Goal: Task Accomplishment & Management: Complete application form

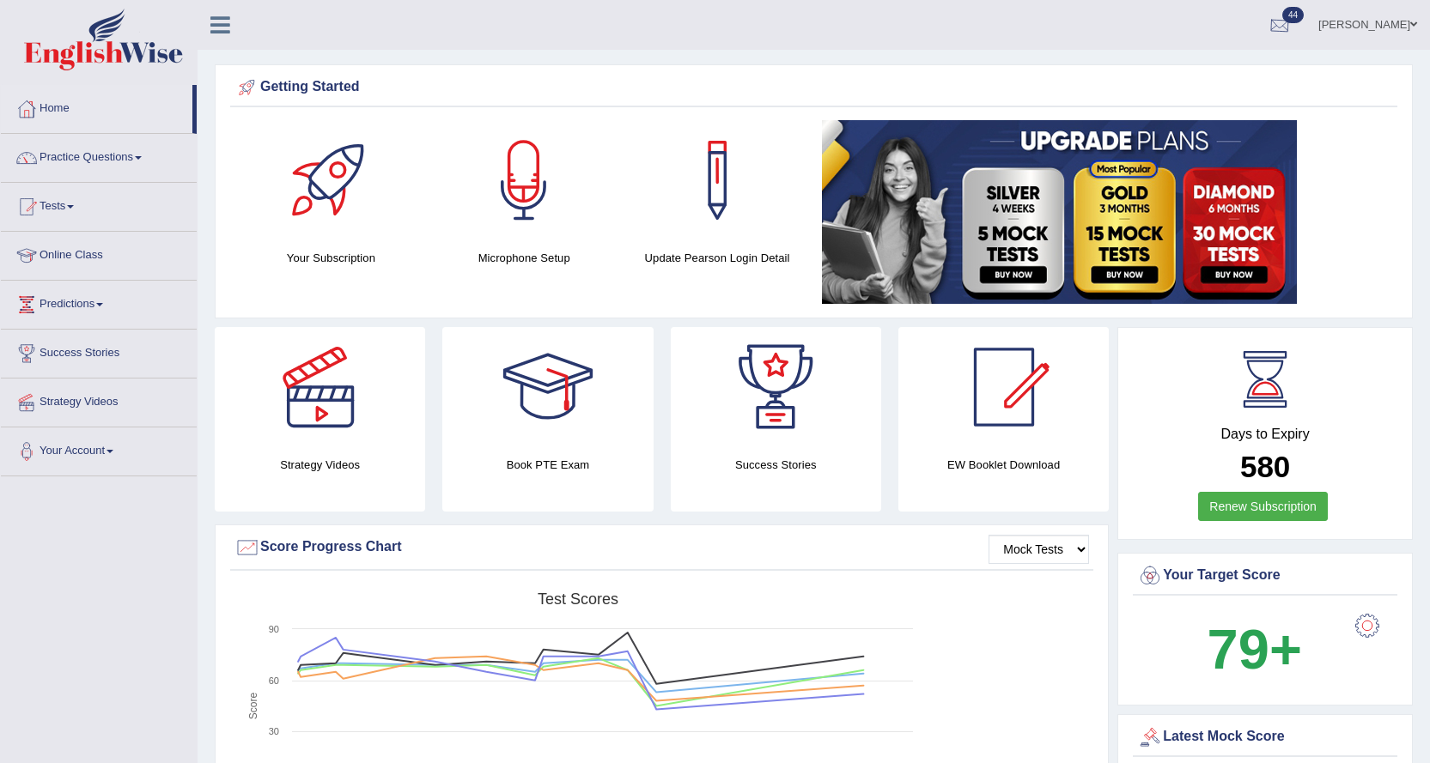
click at [1292, 27] on div at bounding box center [1280, 26] width 26 height 26
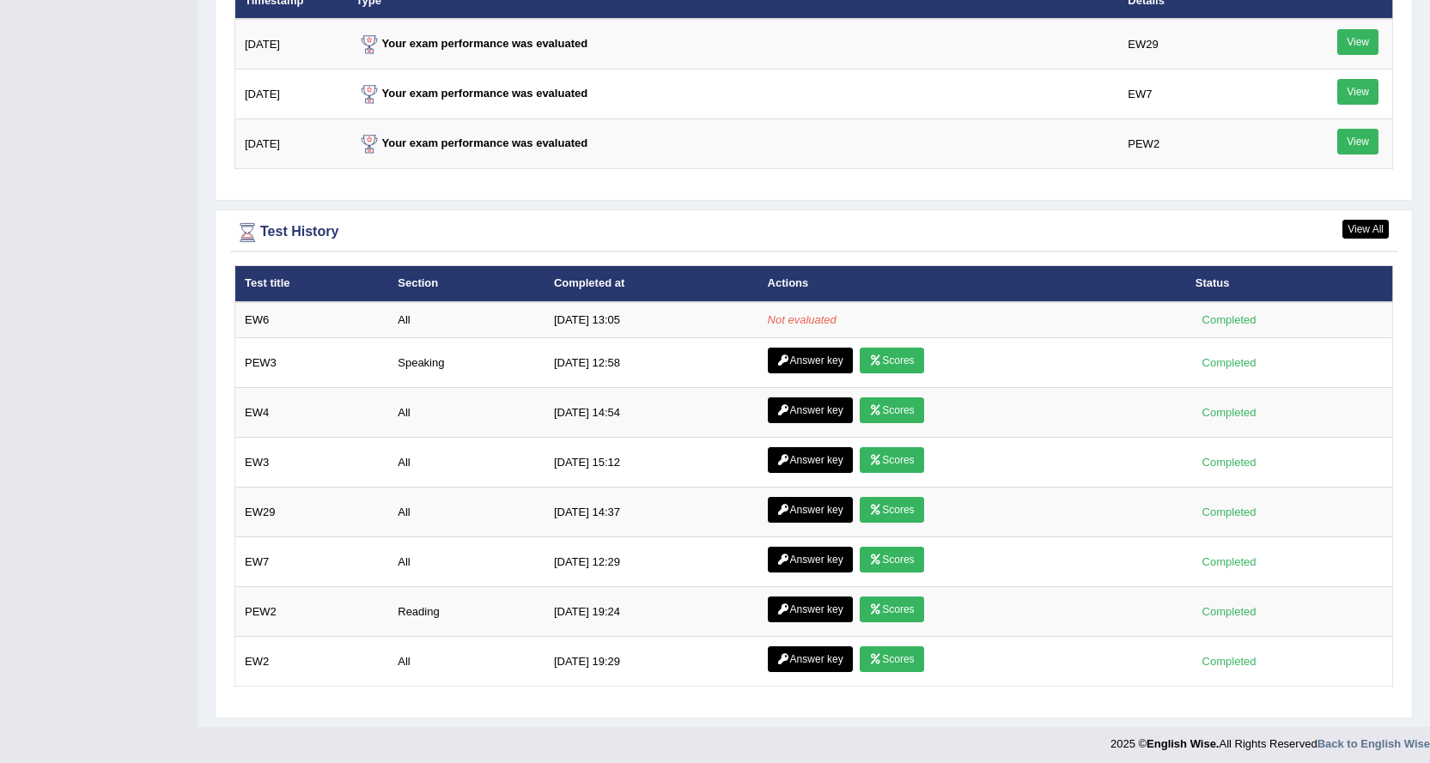
scroll to position [2198, 0]
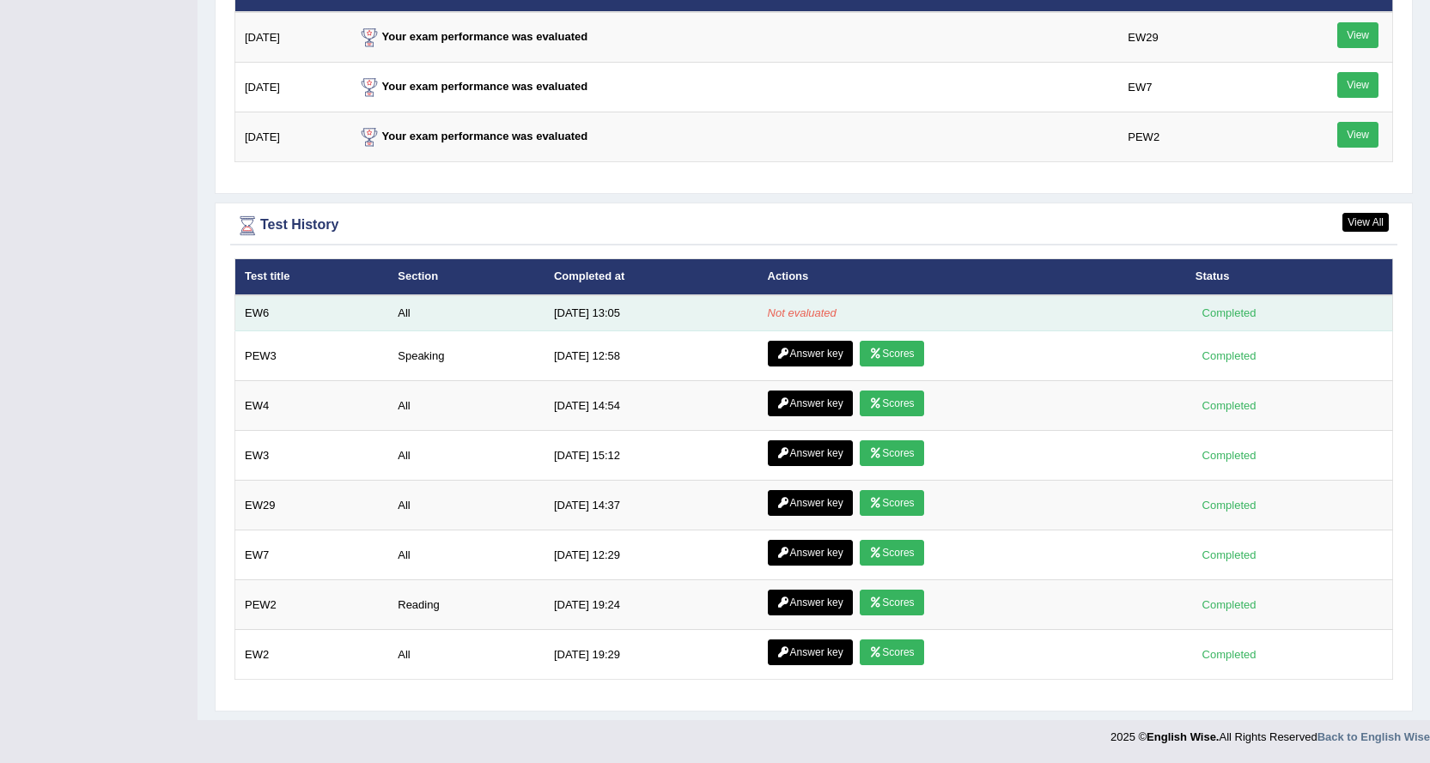
click at [1215, 313] on div "Completed" at bounding box center [1228, 313] width 67 height 18
click at [803, 313] on em "Not evaluated" at bounding box center [802, 313] width 69 height 13
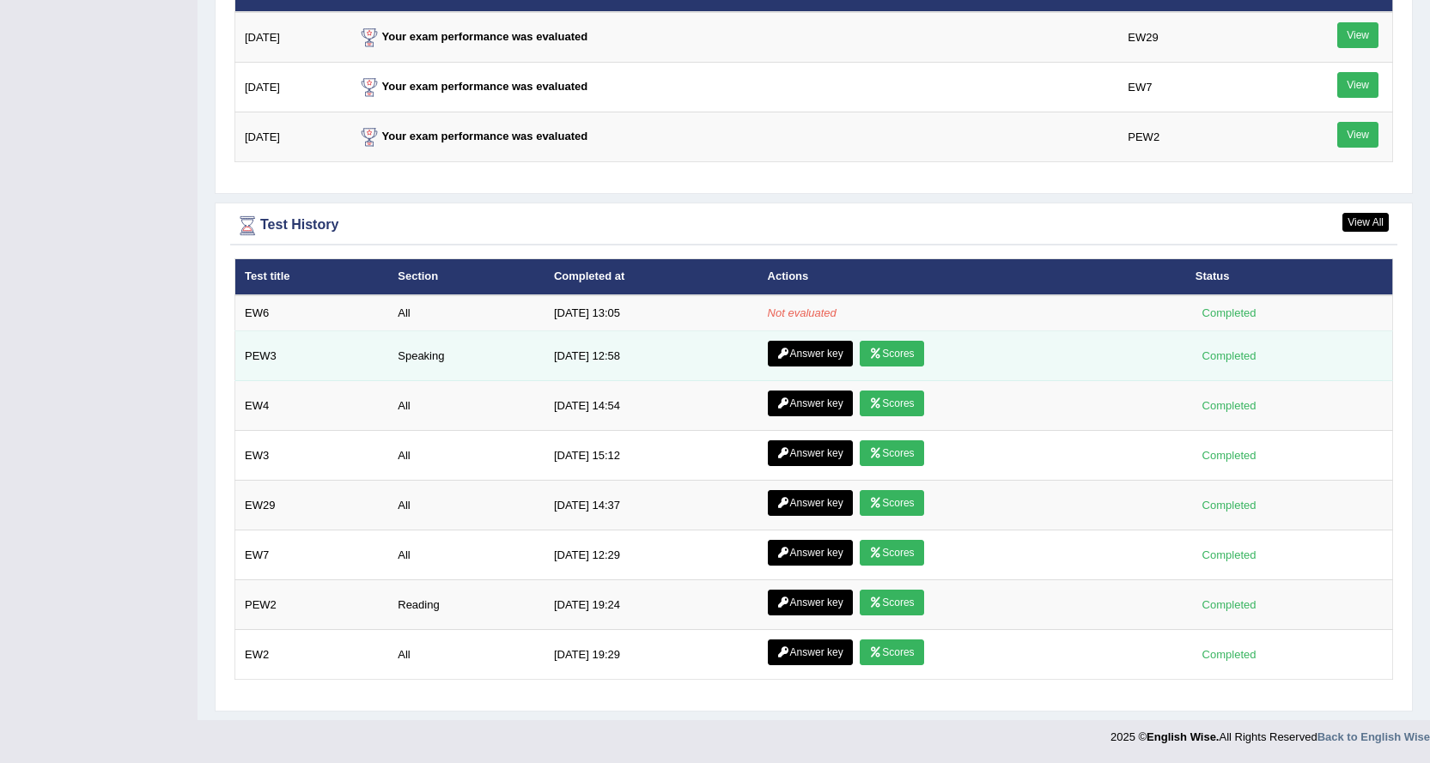
click at [574, 332] on td "9/2/25 12:58" at bounding box center [651, 356] width 214 height 50
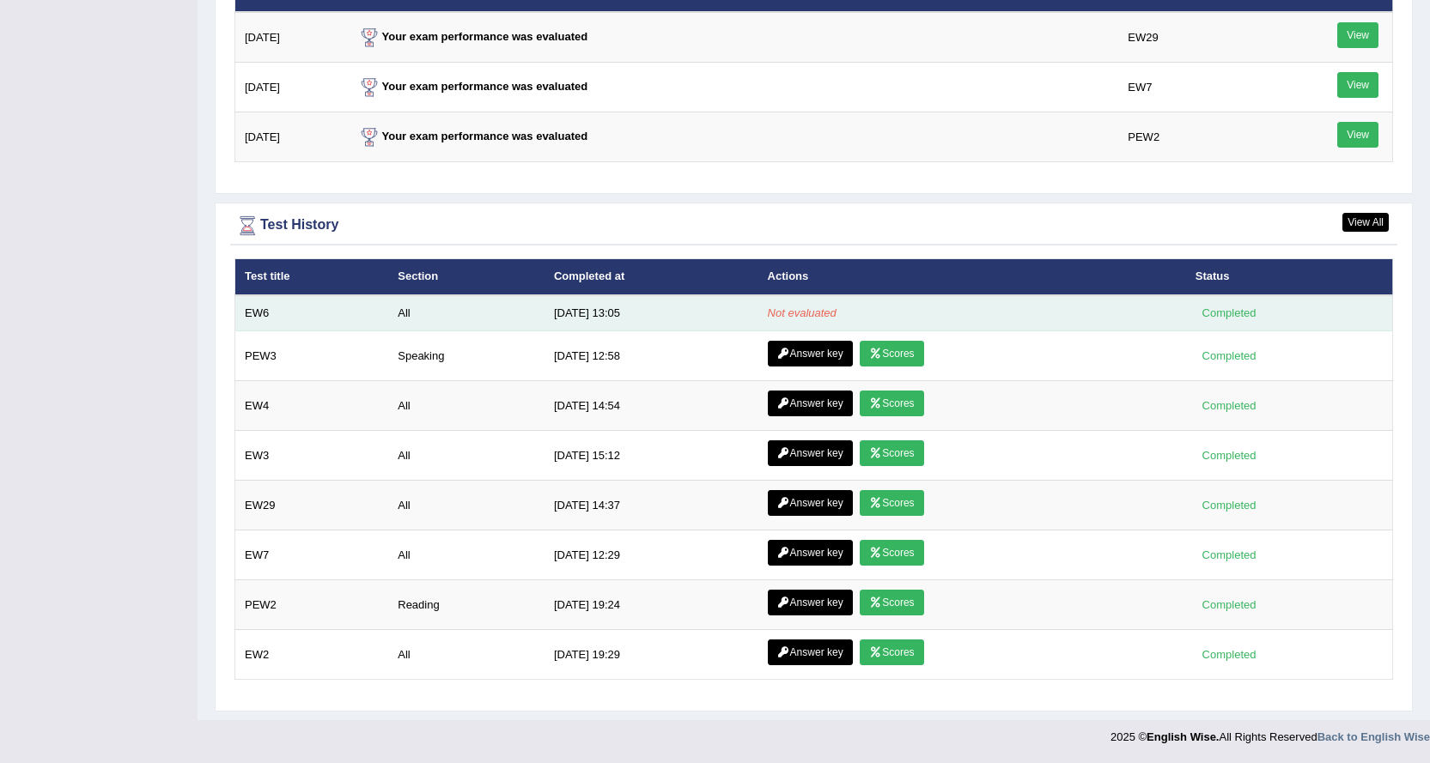
click at [429, 325] on td "All" at bounding box center [466, 313] width 156 height 36
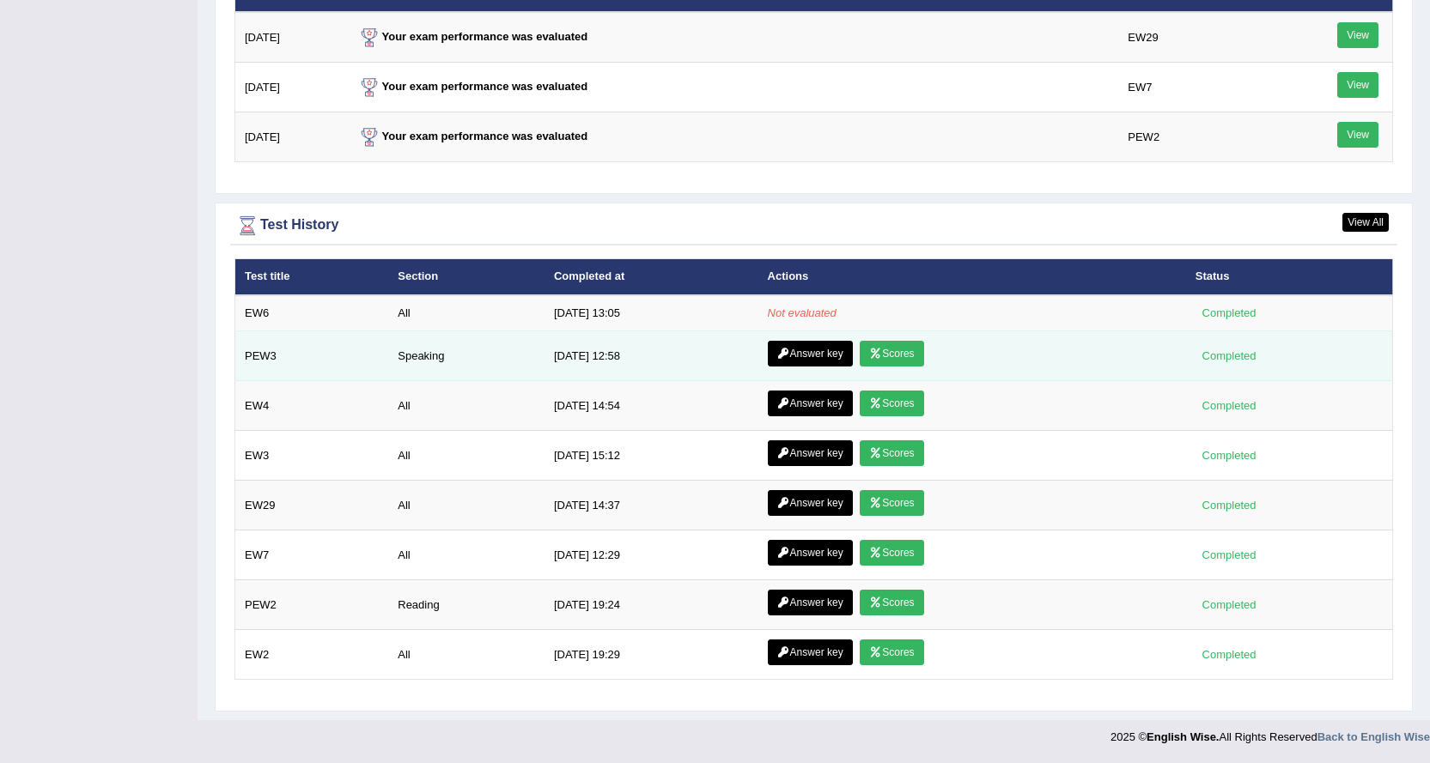
drag, startPoint x: 573, startPoint y: 337, endPoint x: 494, endPoint y: 348, distance: 79.7
click at [531, 341] on tr "PEW3 Speaking 9/2/25 12:58 Answer key Scores Completed" at bounding box center [814, 356] width 1158 height 50
click at [810, 355] on link "Answer key" at bounding box center [810, 354] width 85 height 26
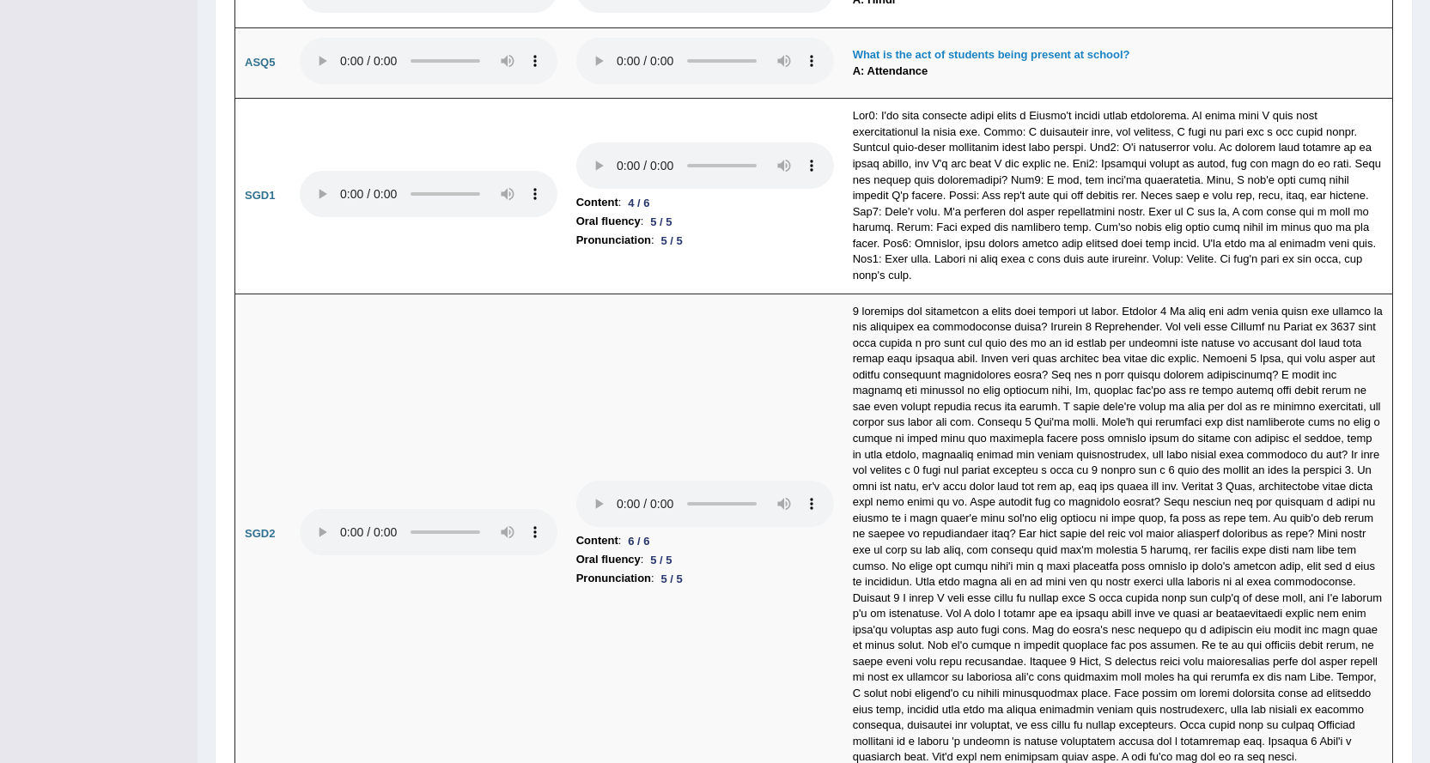
scroll to position [5203, 0]
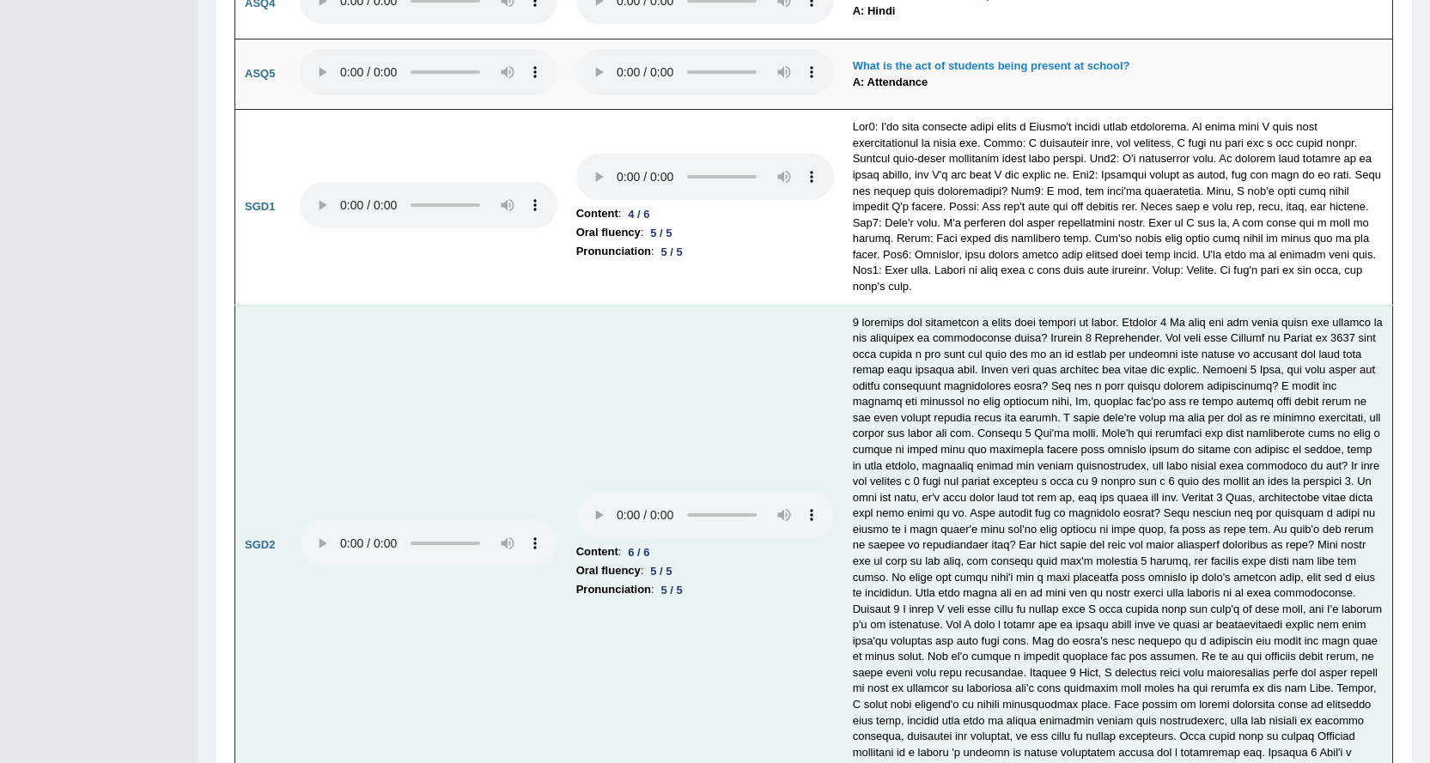
click at [670, 374] on td "Content : 6 / 6 Oral fluency : 5 / 5 Pronunciation : 5 / 5" at bounding box center [705, 546] width 277 height 482
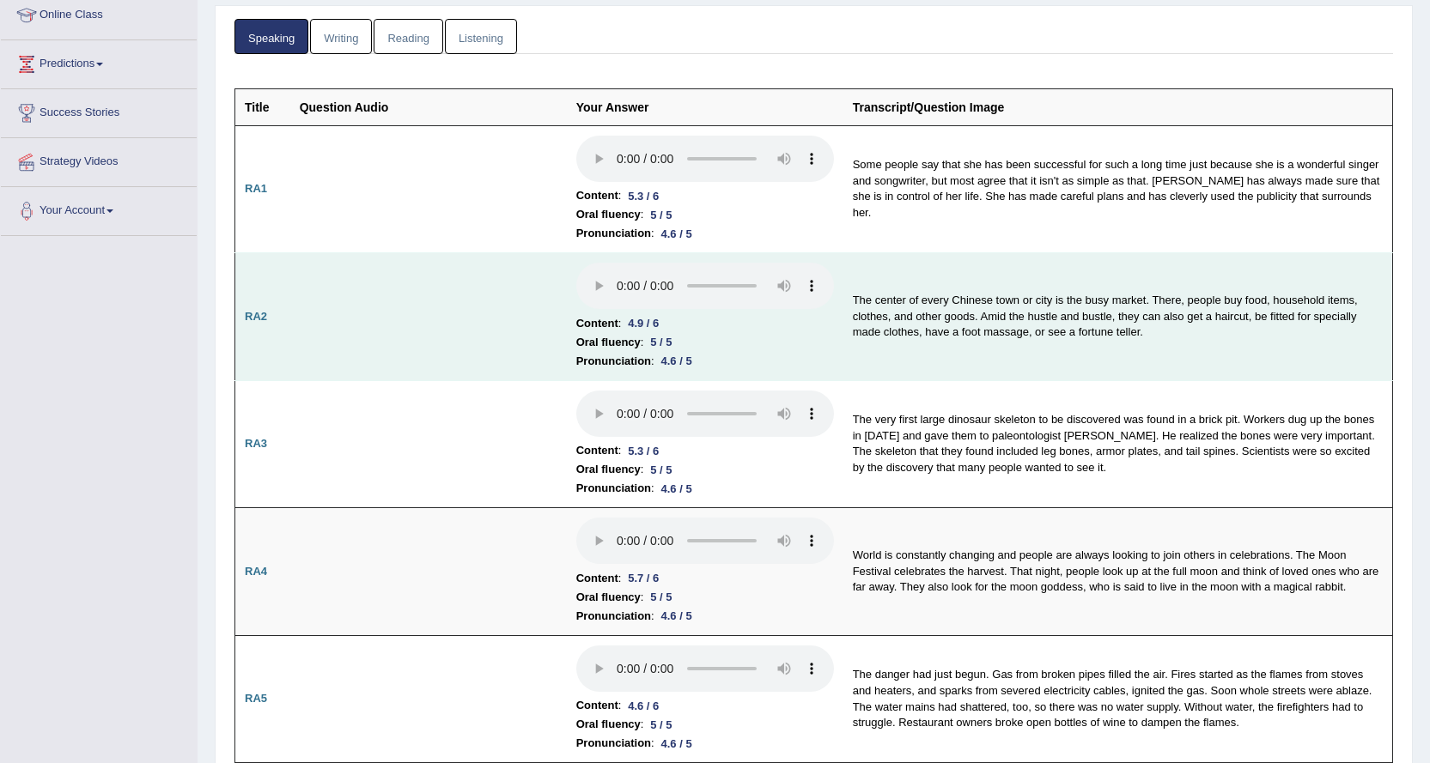
scroll to position [0, 0]
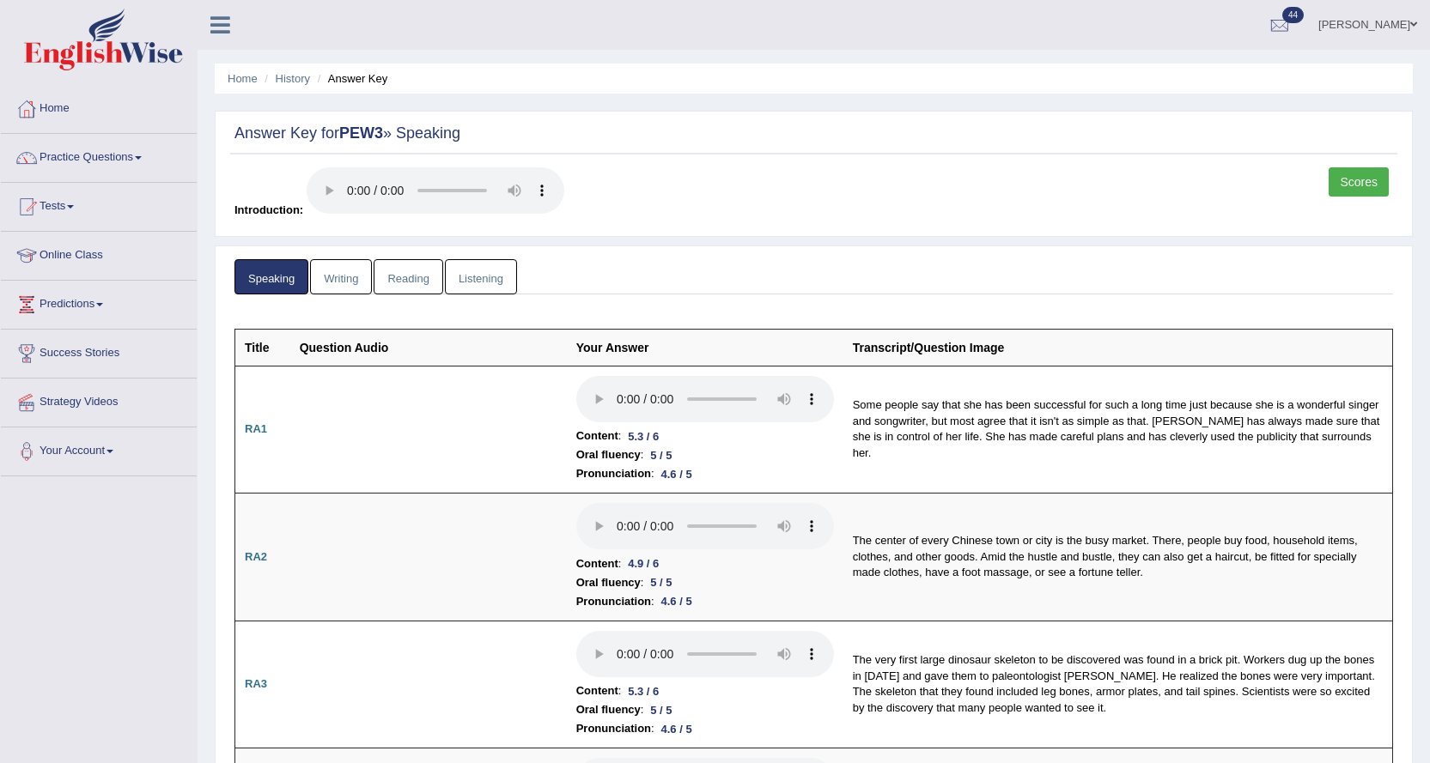
click at [1380, 182] on link "Scores" at bounding box center [1358, 181] width 60 height 29
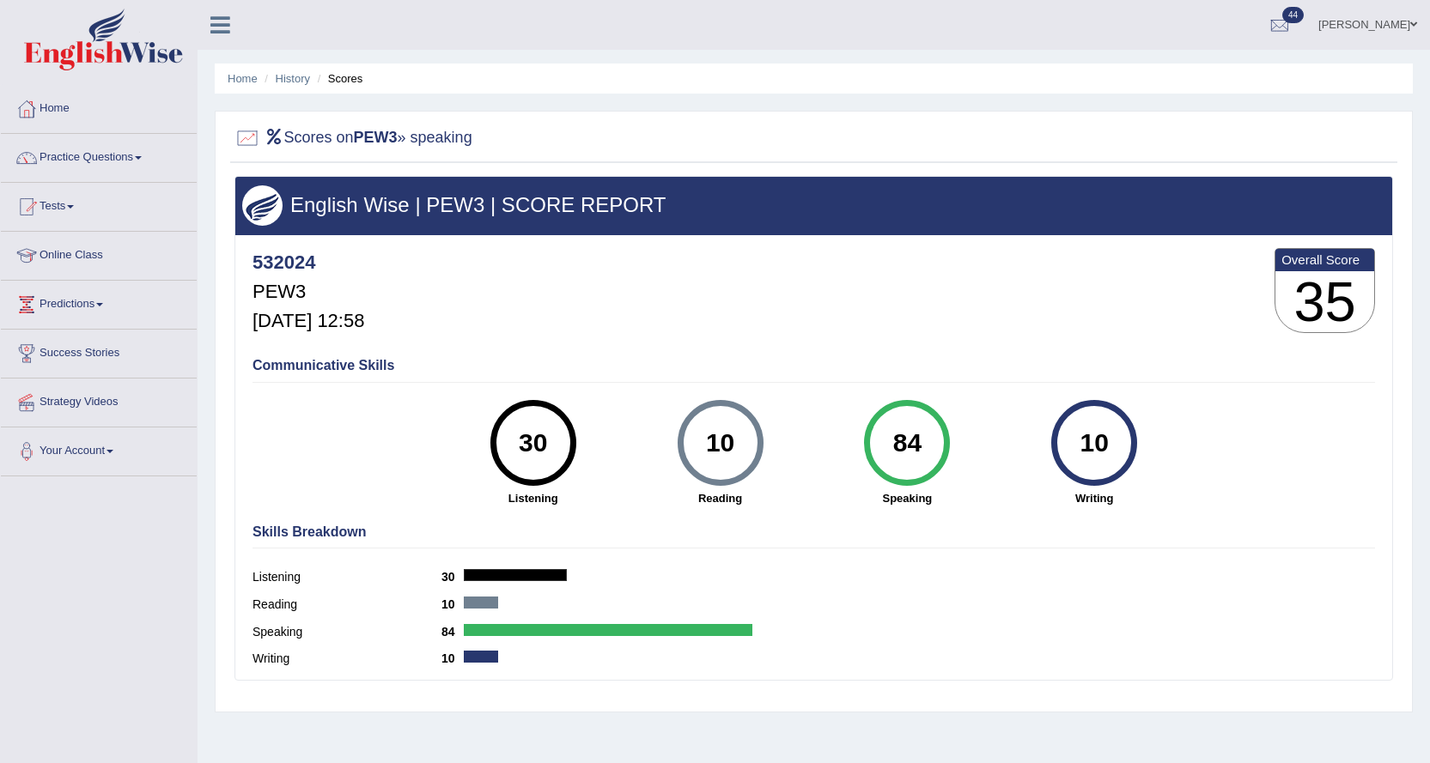
drag, startPoint x: 991, startPoint y: 229, endPoint x: 935, endPoint y: 144, distance: 101.7
drag, startPoint x: 935, startPoint y: 144, endPoint x: 277, endPoint y: 81, distance: 661.7
click at [277, 81] on link "History" at bounding box center [293, 78] width 34 height 13
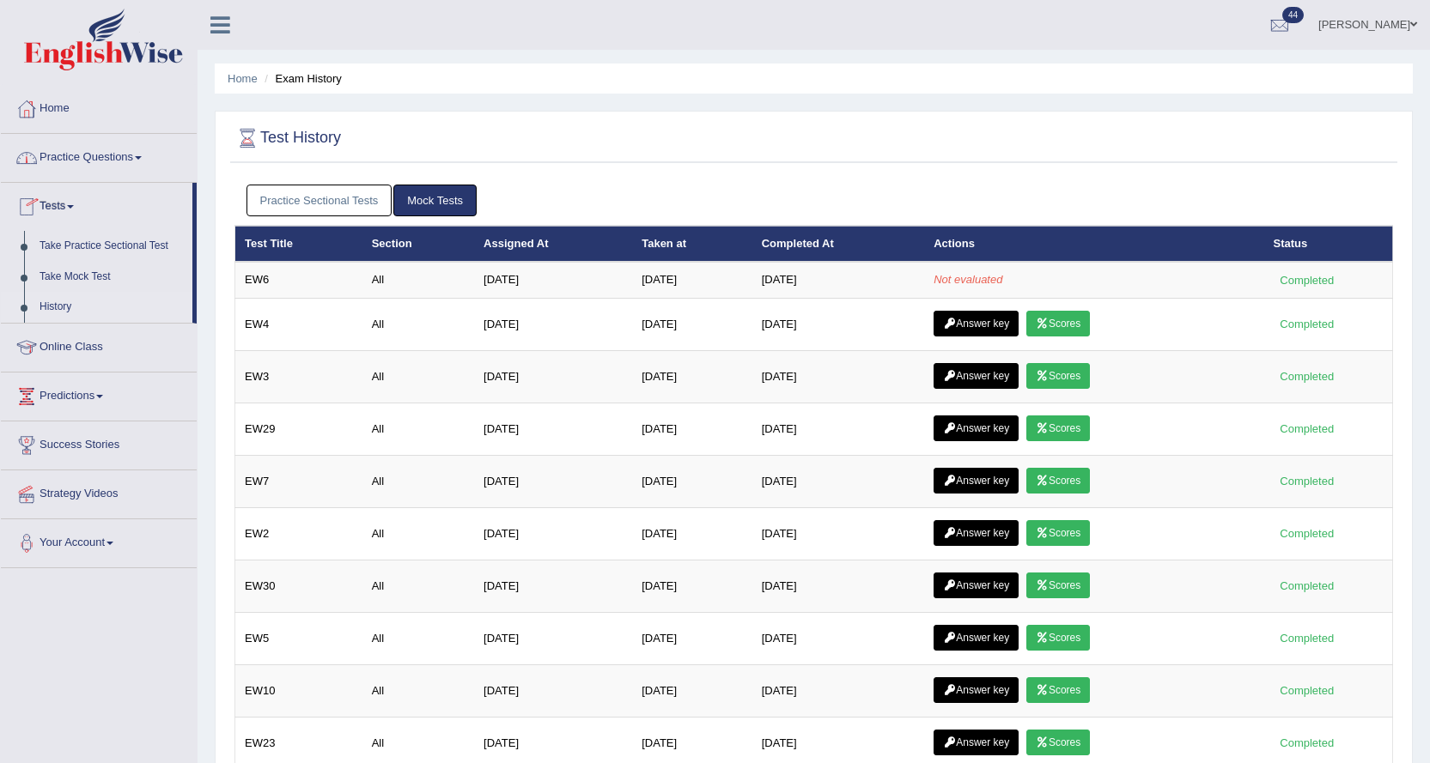
click at [1392, 6] on link "[PERSON_NAME]" at bounding box center [1367, 22] width 125 height 45
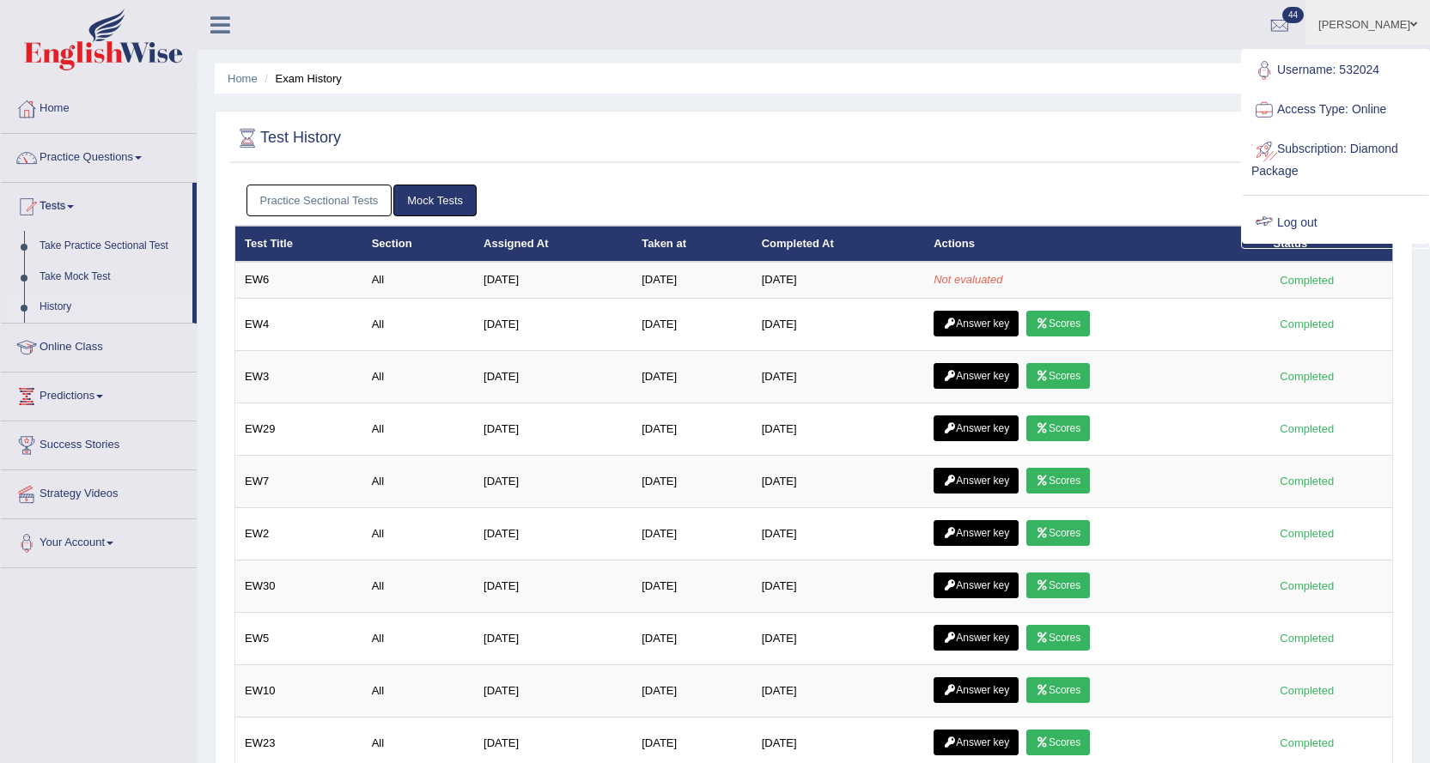
click at [1269, 222] on div at bounding box center [1264, 223] width 26 height 26
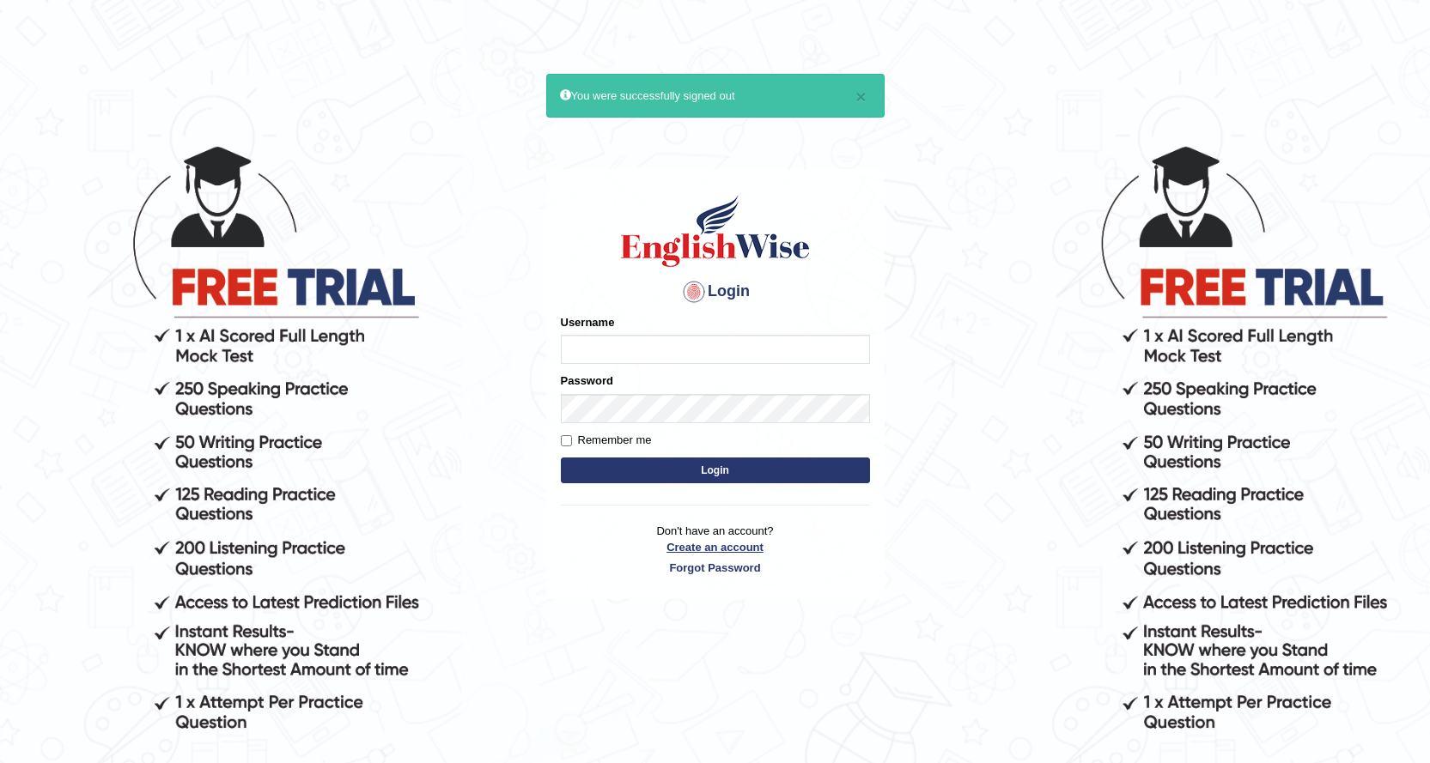
click at [723, 549] on link "Create an account" at bounding box center [715, 547] width 309 height 16
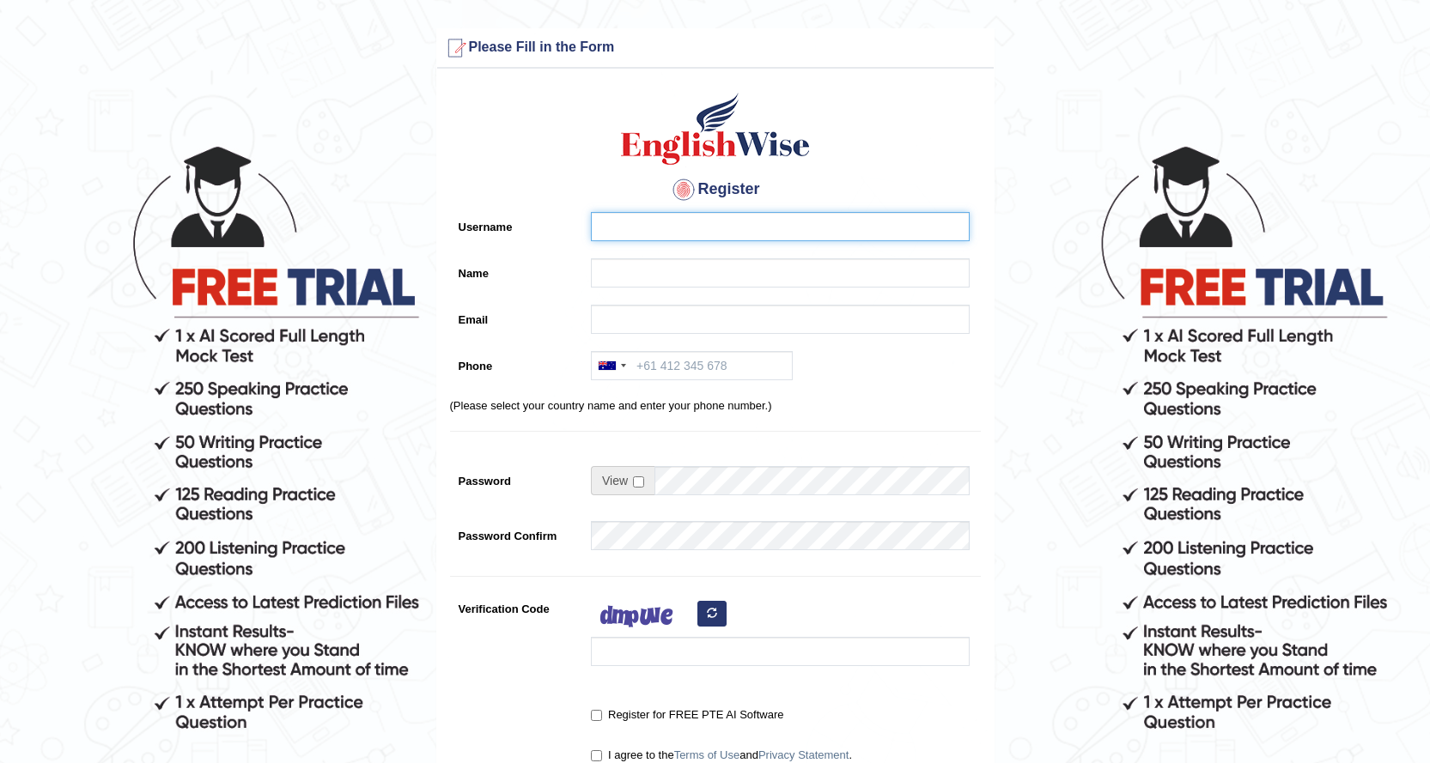
click at [632, 233] on input "Username" at bounding box center [780, 226] width 379 height 29
type input "g"
type input "Gracechikwanine"
click at [658, 265] on input "Name" at bounding box center [780, 272] width 379 height 29
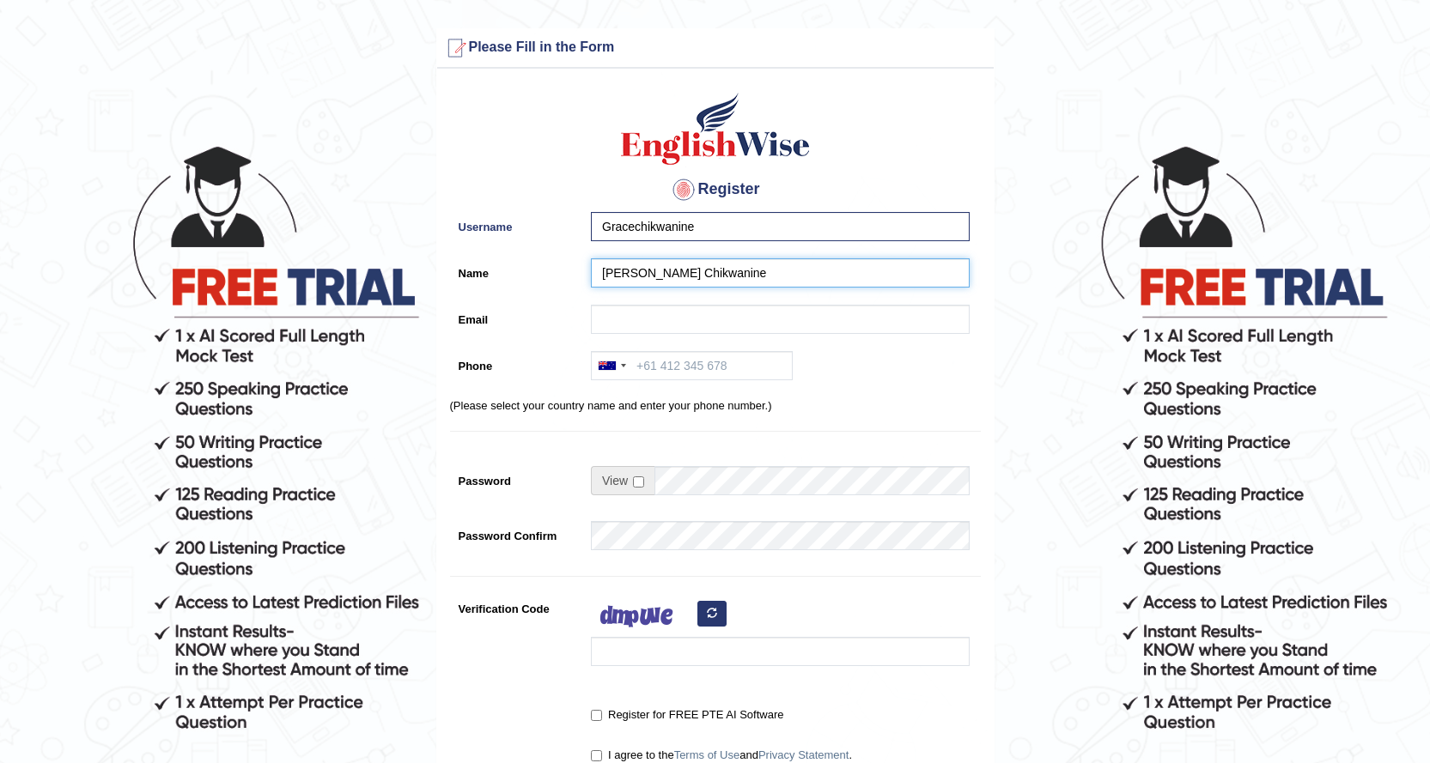
type input "[PERSON_NAME] Chikwanine"
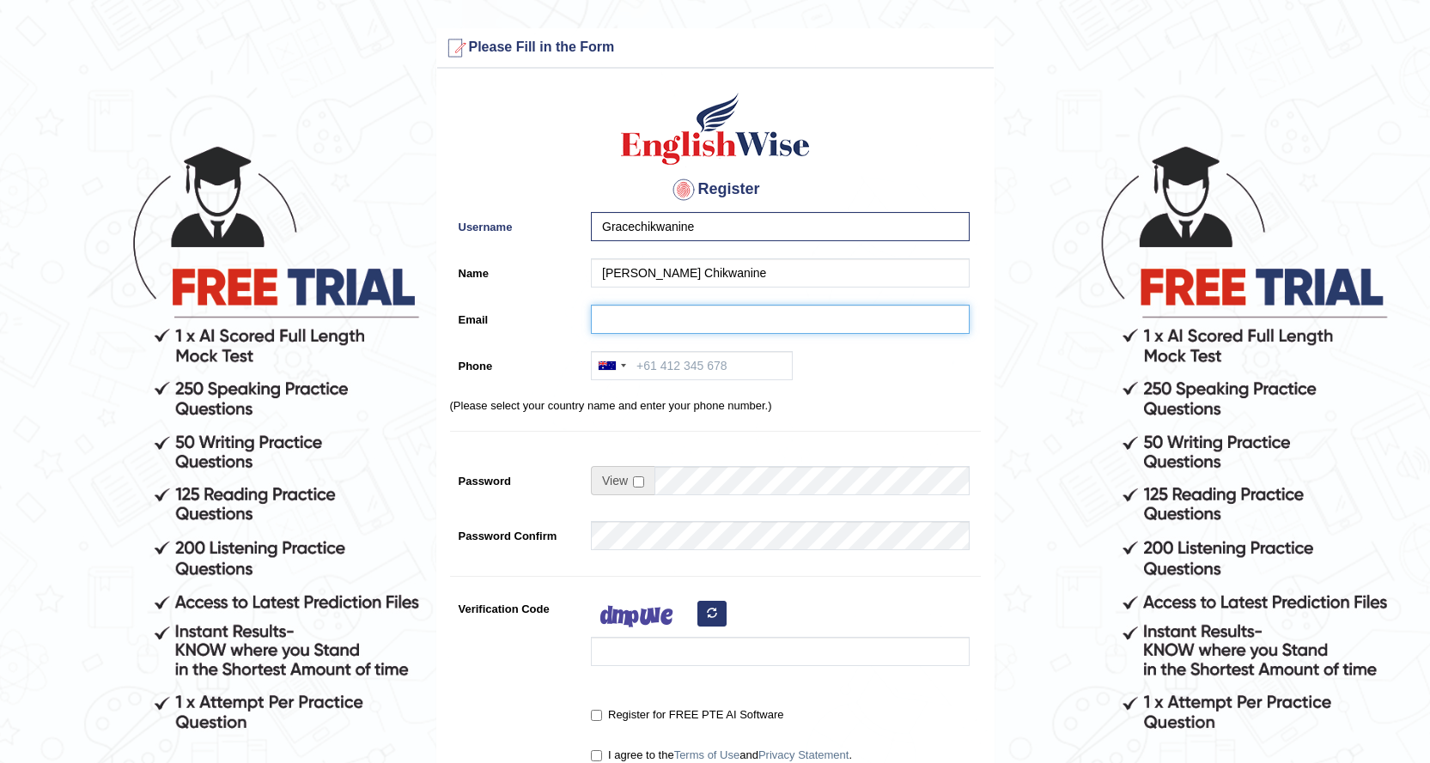
click at [617, 309] on input "Email" at bounding box center [780, 319] width 379 height 29
type input "graciaangelachikwanine@gmail.com"
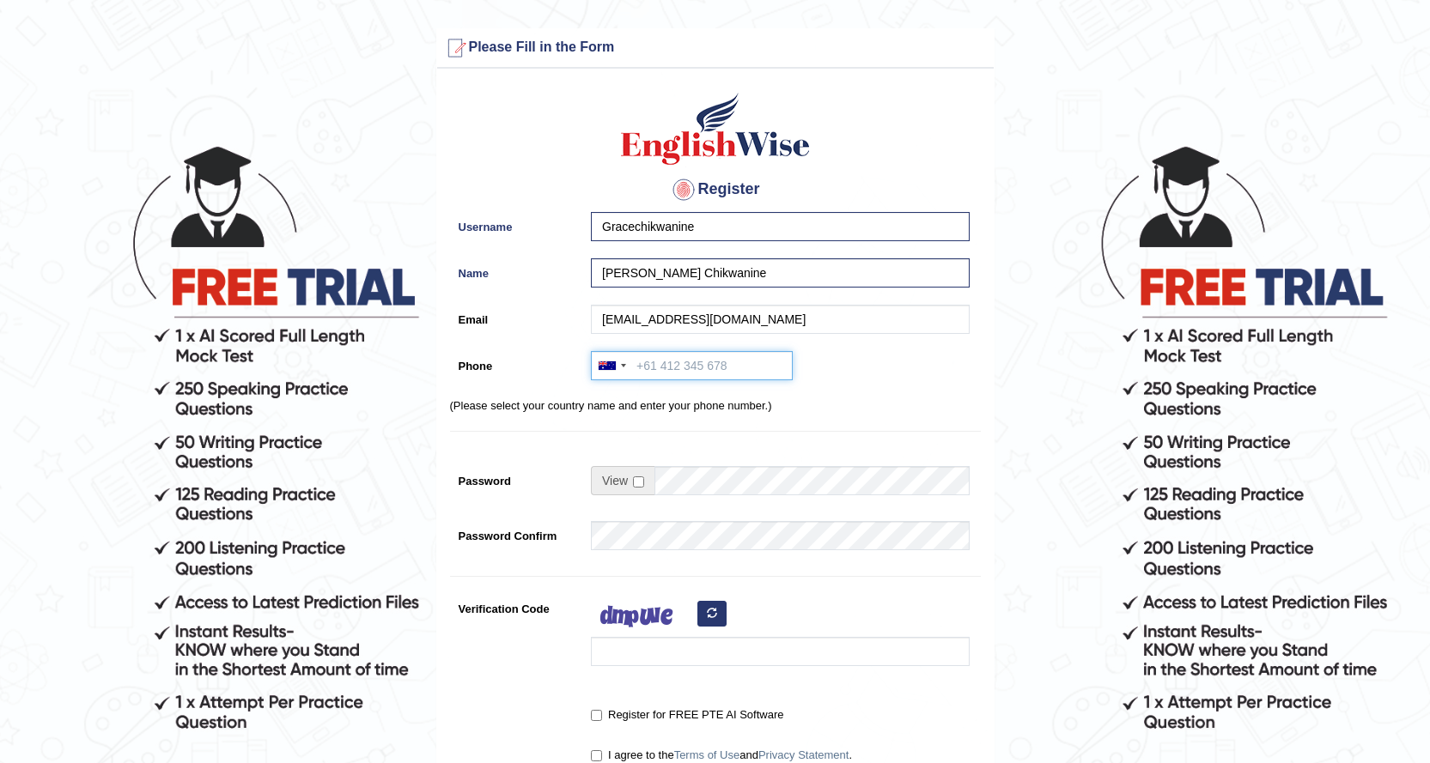
click at [684, 356] on input "Phone" at bounding box center [692, 365] width 202 height 29
type input "="
type input "+61423521361"
click at [635, 478] on input "checkbox" at bounding box center [638, 482] width 11 height 11
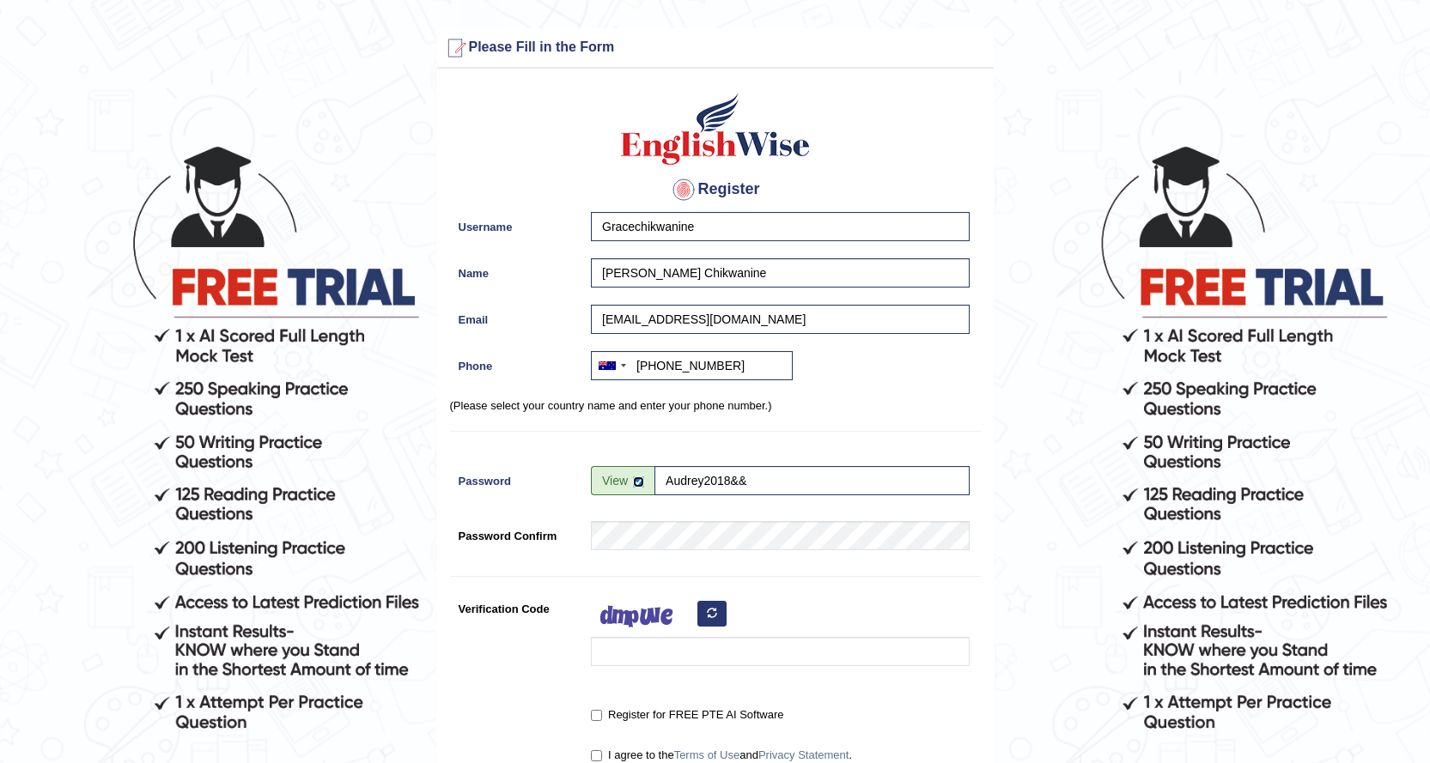
checkbox input "false"
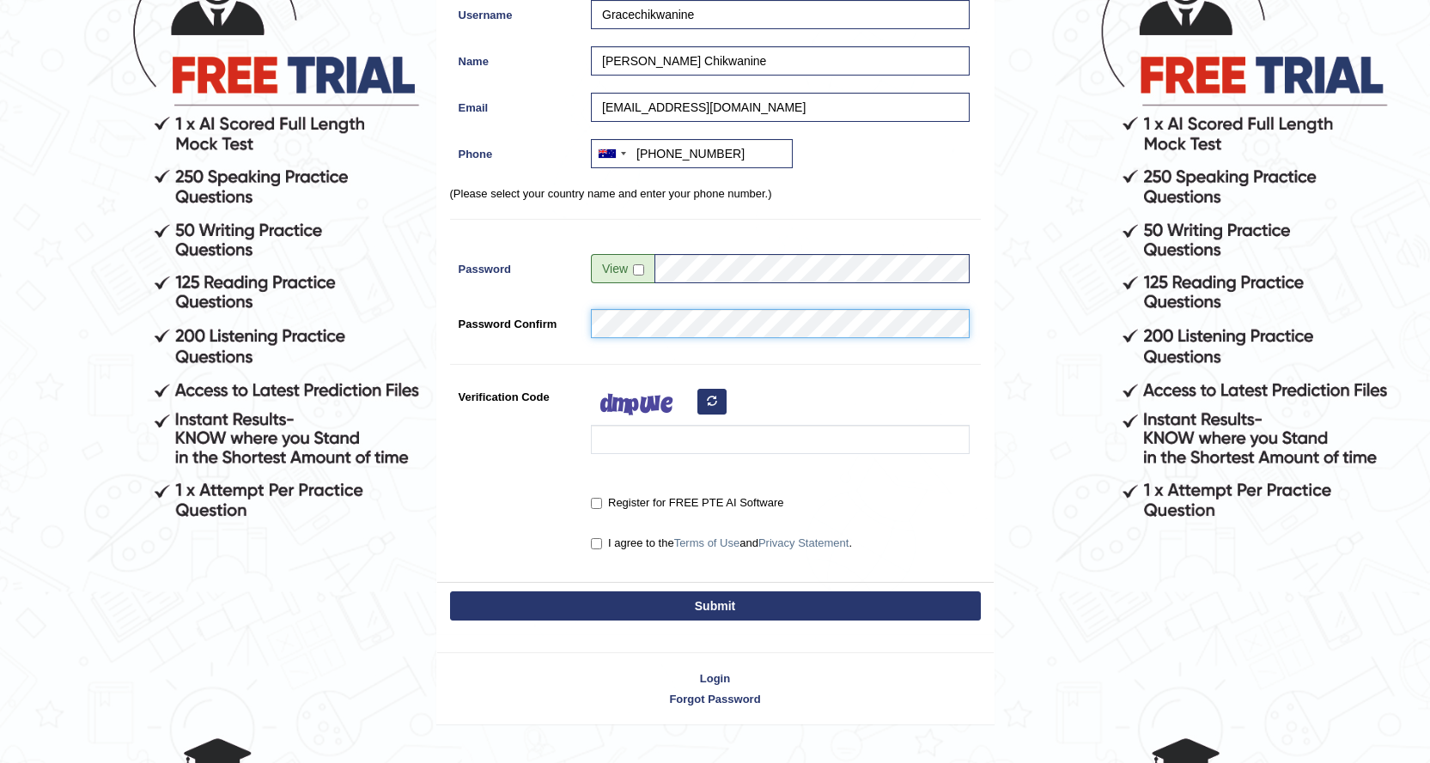
scroll to position [244, 0]
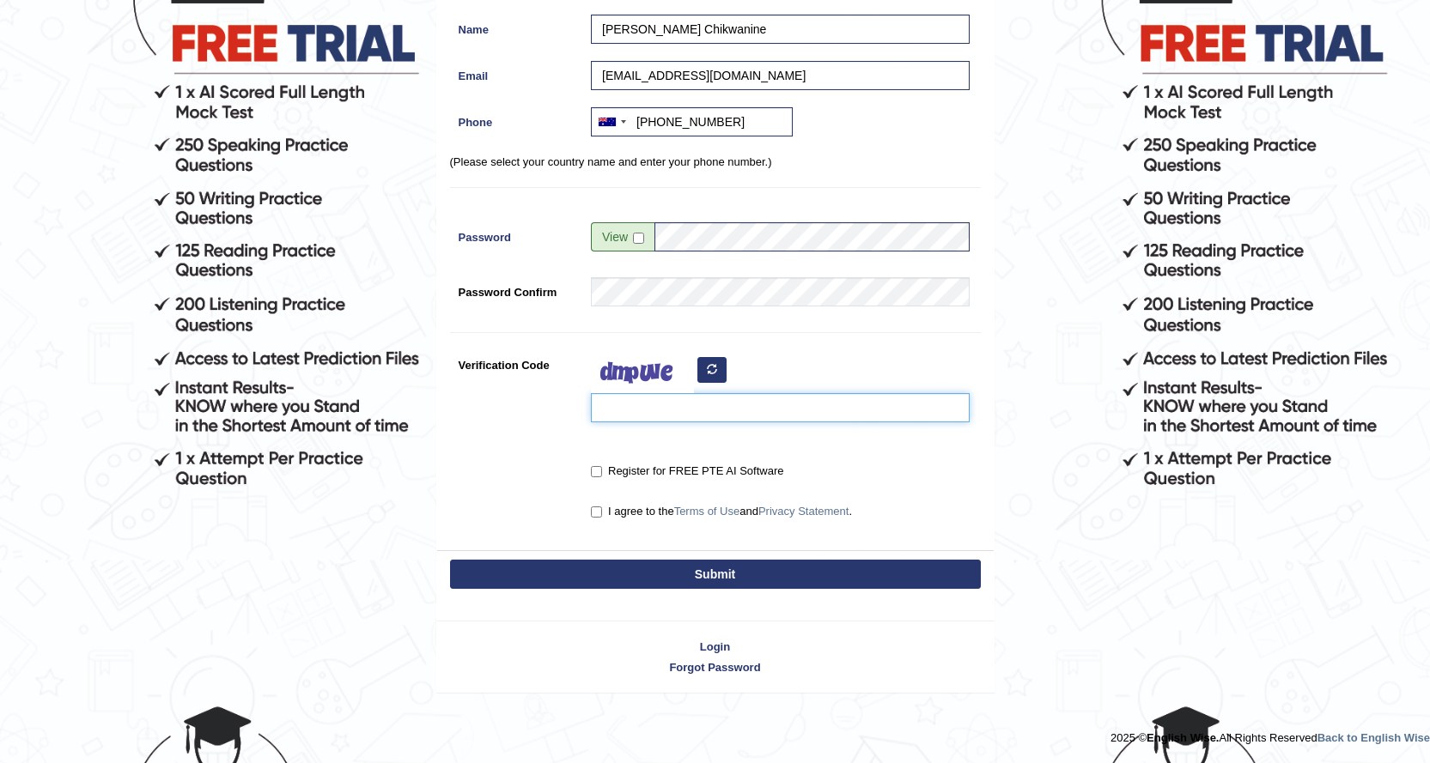
click at [753, 409] on input "Verification Code" at bounding box center [780, 407] width 379 height 29
type input "nmnime"
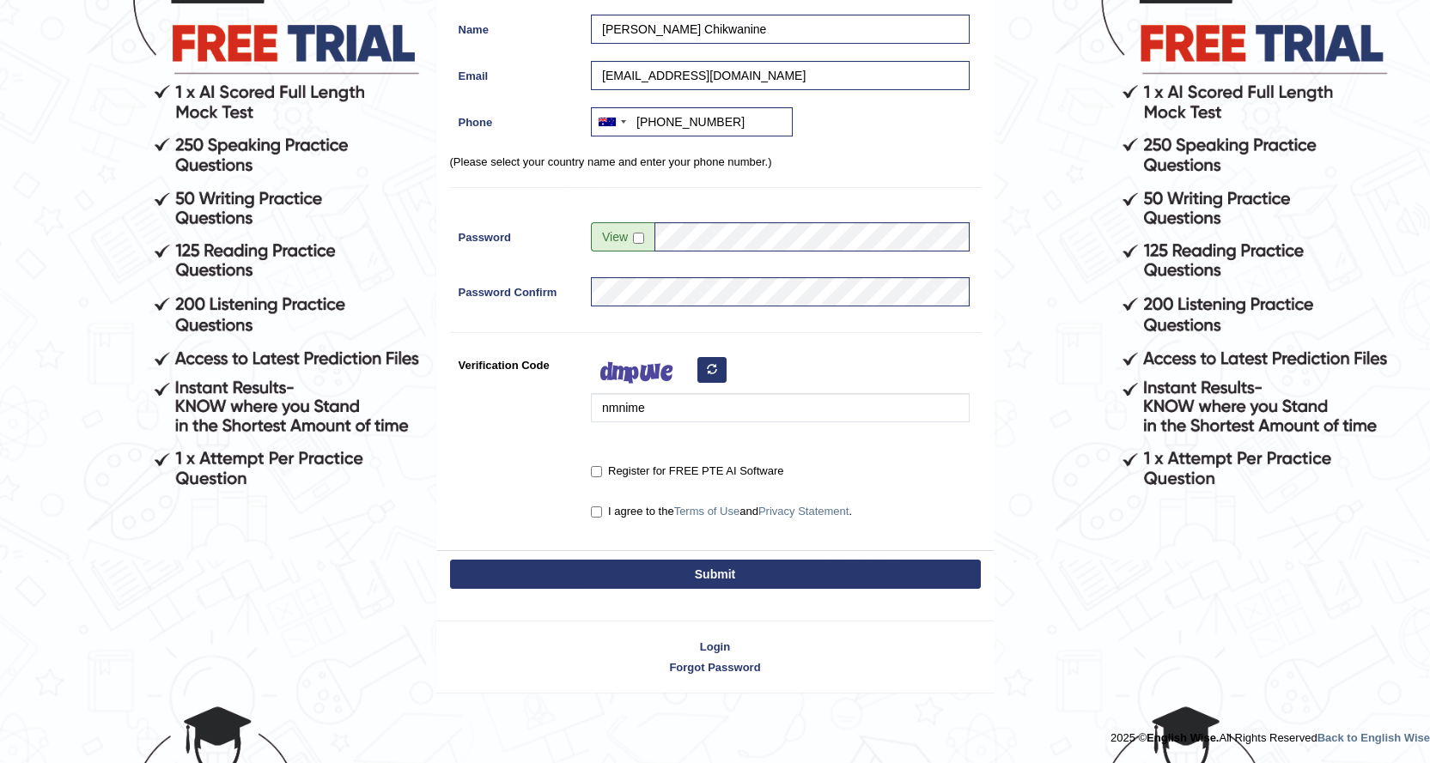
click at [599, 463] on label "Register for FREE PTE AI Software" at bounding box center [687, 471] width 192 height 17
click at [599, 466] on input "Register for FREE PTE AI Software" at bounding box center [596, 471] width 11 height 11
checkbox input "true"
click at [593, 512] on input "I agree to the Terms of Use and Privacy Statement ." at bounding box center [596, 512] width 11 height 11
checkbox input "true"
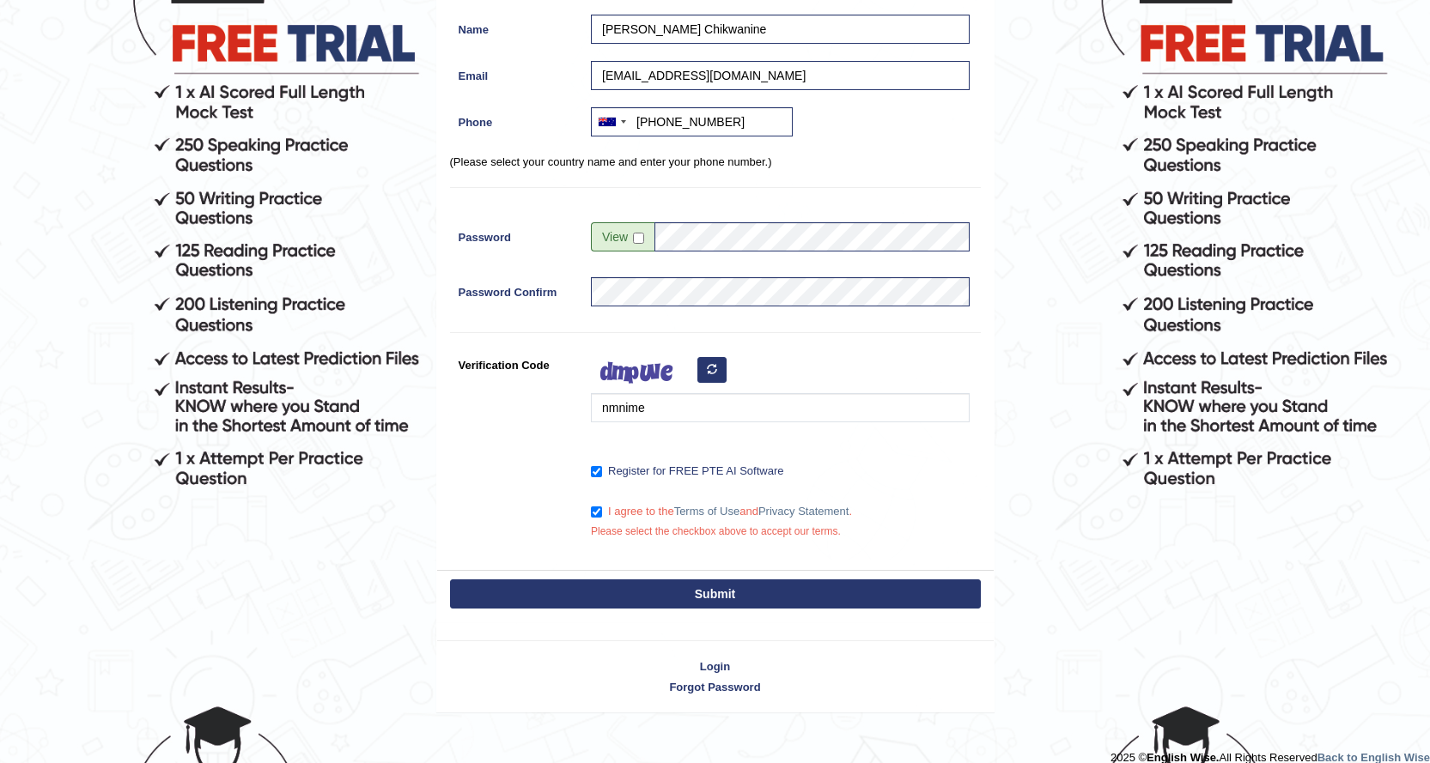
click at [714, 599] on button "Submit" at bounding box center [715, 594] width 531 height 29
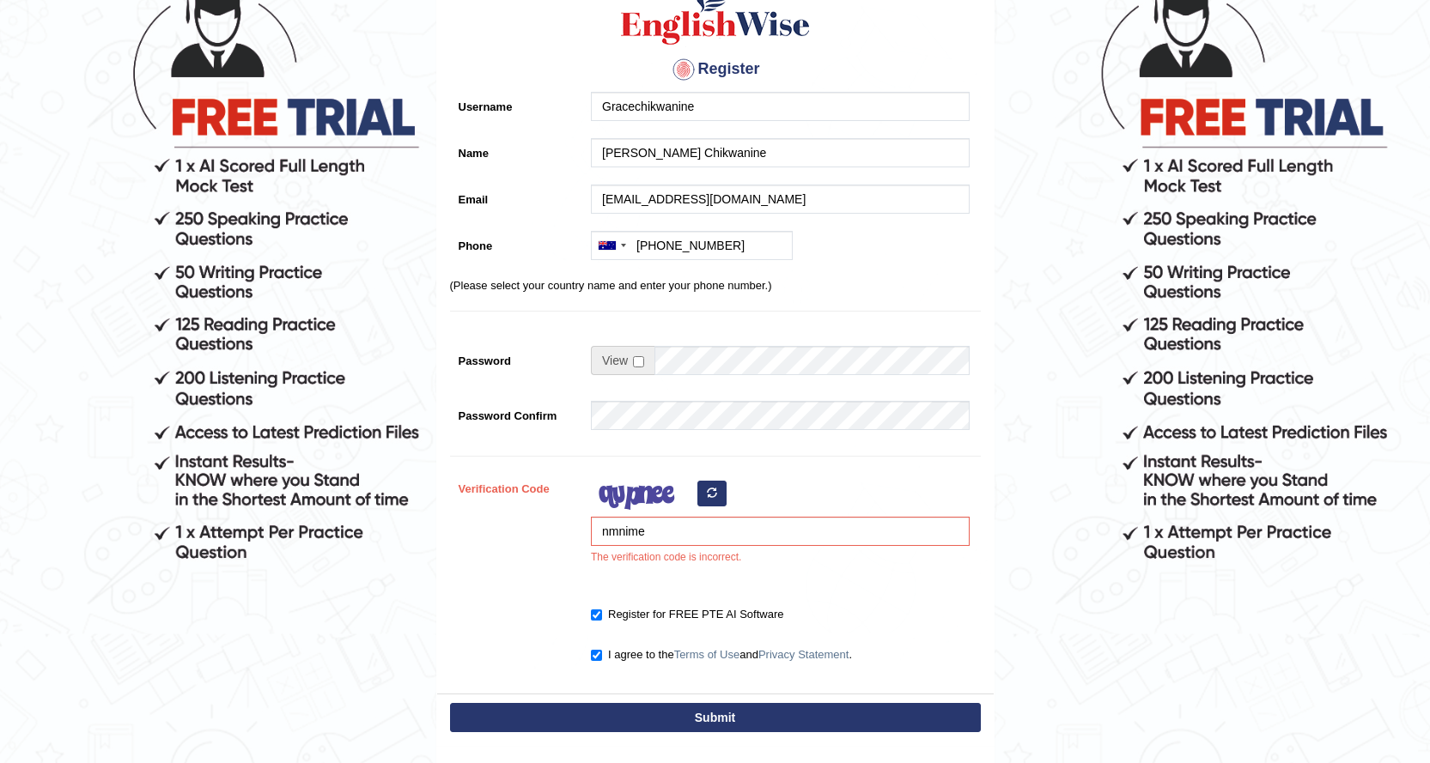
scroll to position [172, 0]
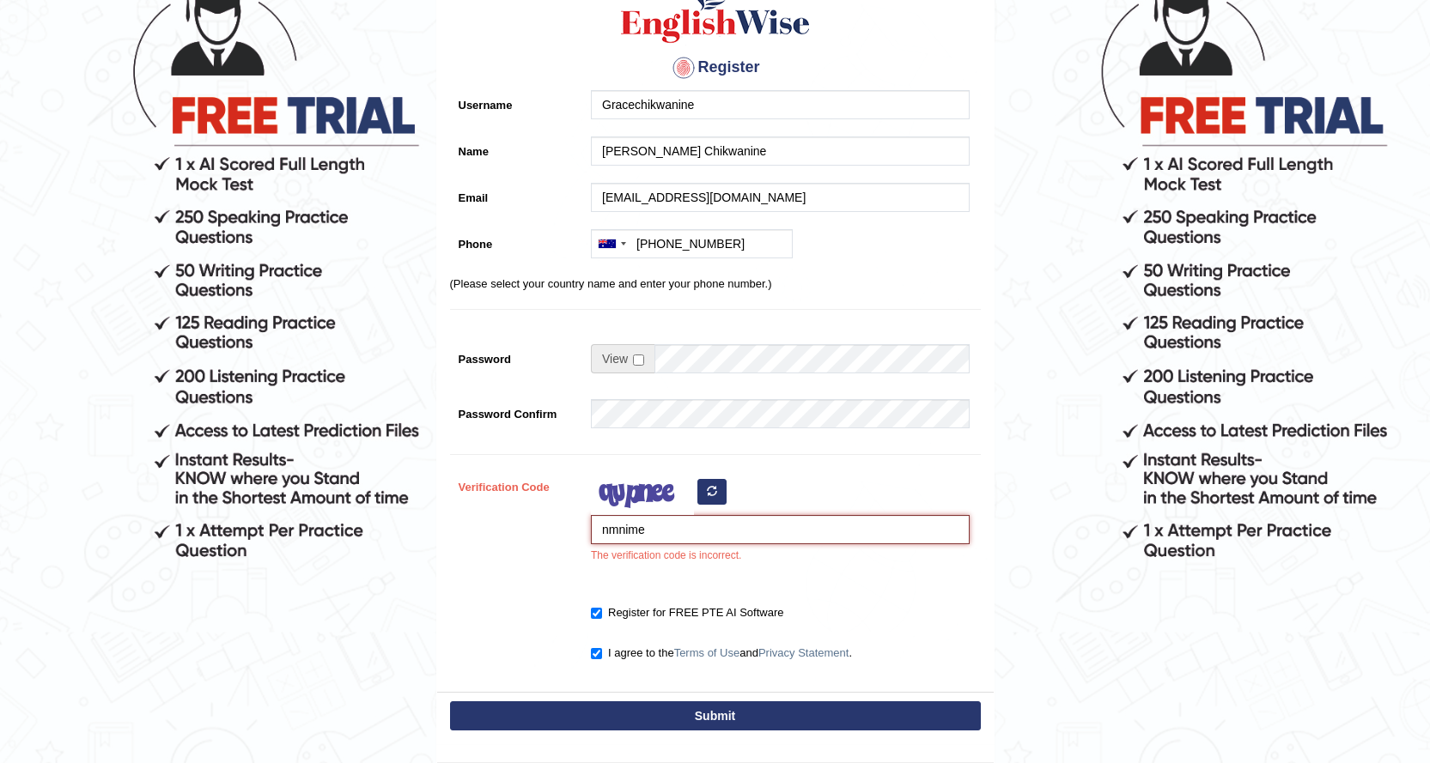
click at [625, 523] on input "nmnime" at bounding box center [780, 529] width 379 height 29
type input "nmmime"
click at [502, 712] on button "Submit" at bounding box center [715, 716] width 531 height 29
type input "+61423521361"
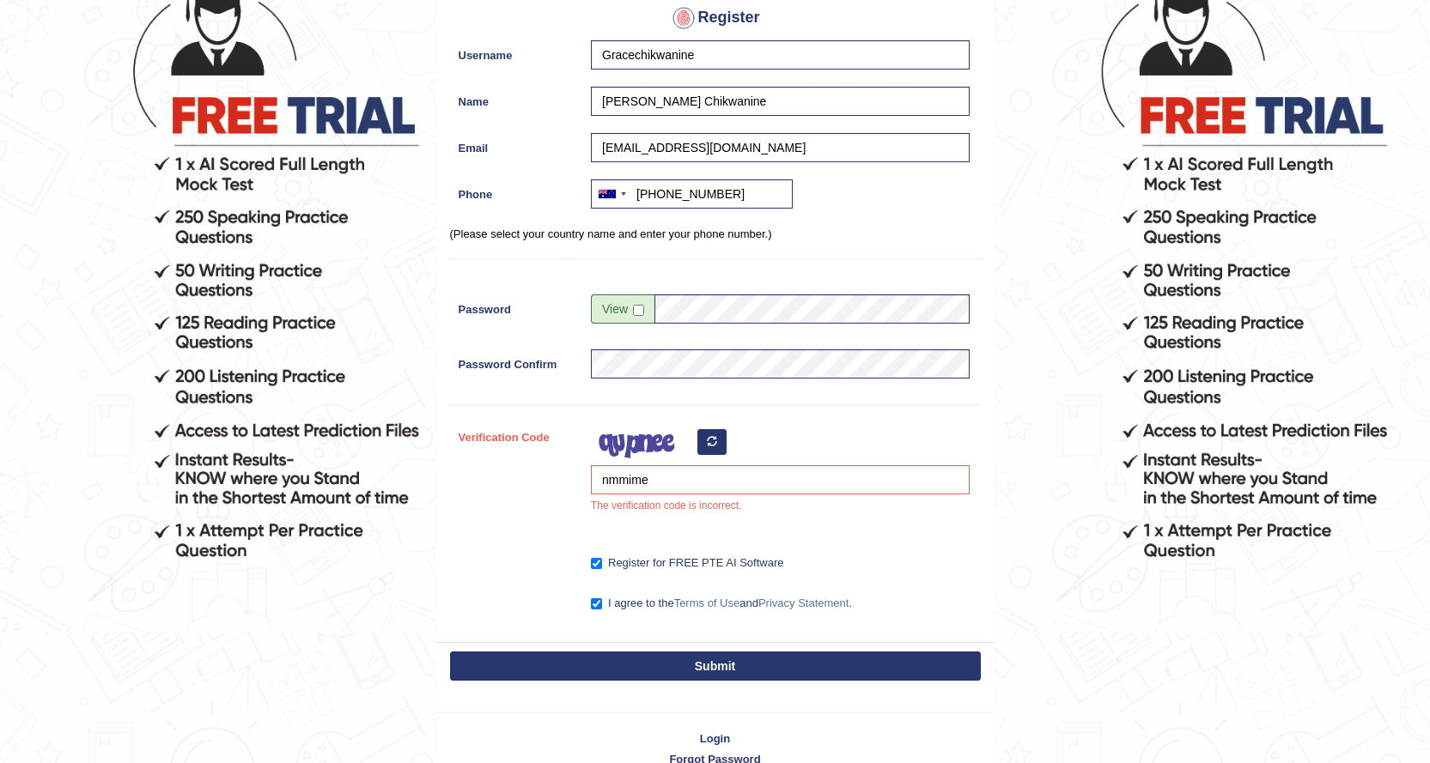
scroll to position [122, 0]
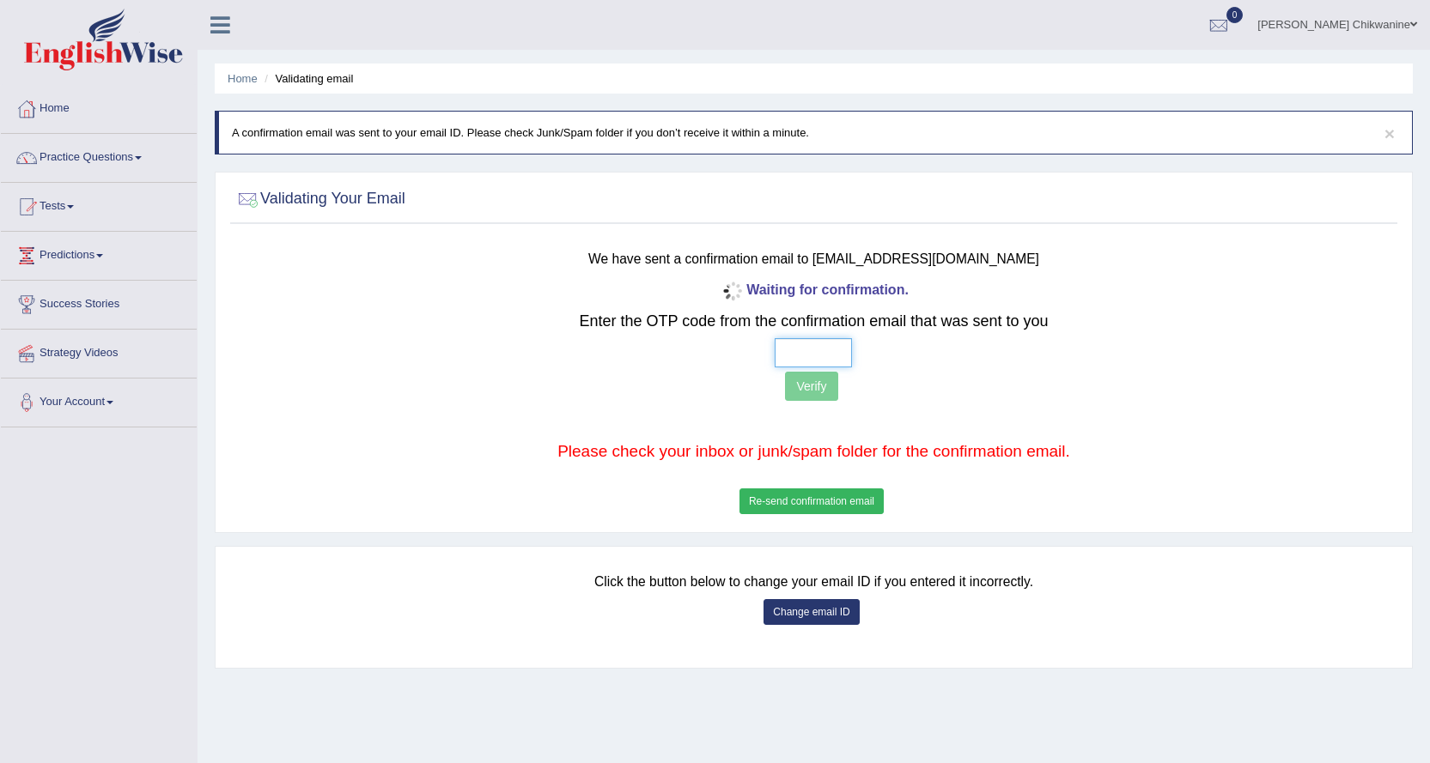
click at [799, 346] on input "text" at bounding box center [813, 352] width 77 height 29
type input "4 9 4 8"
click at [814, 384] on button "Verify" at bounding box center [811, 386] width 52 height 29
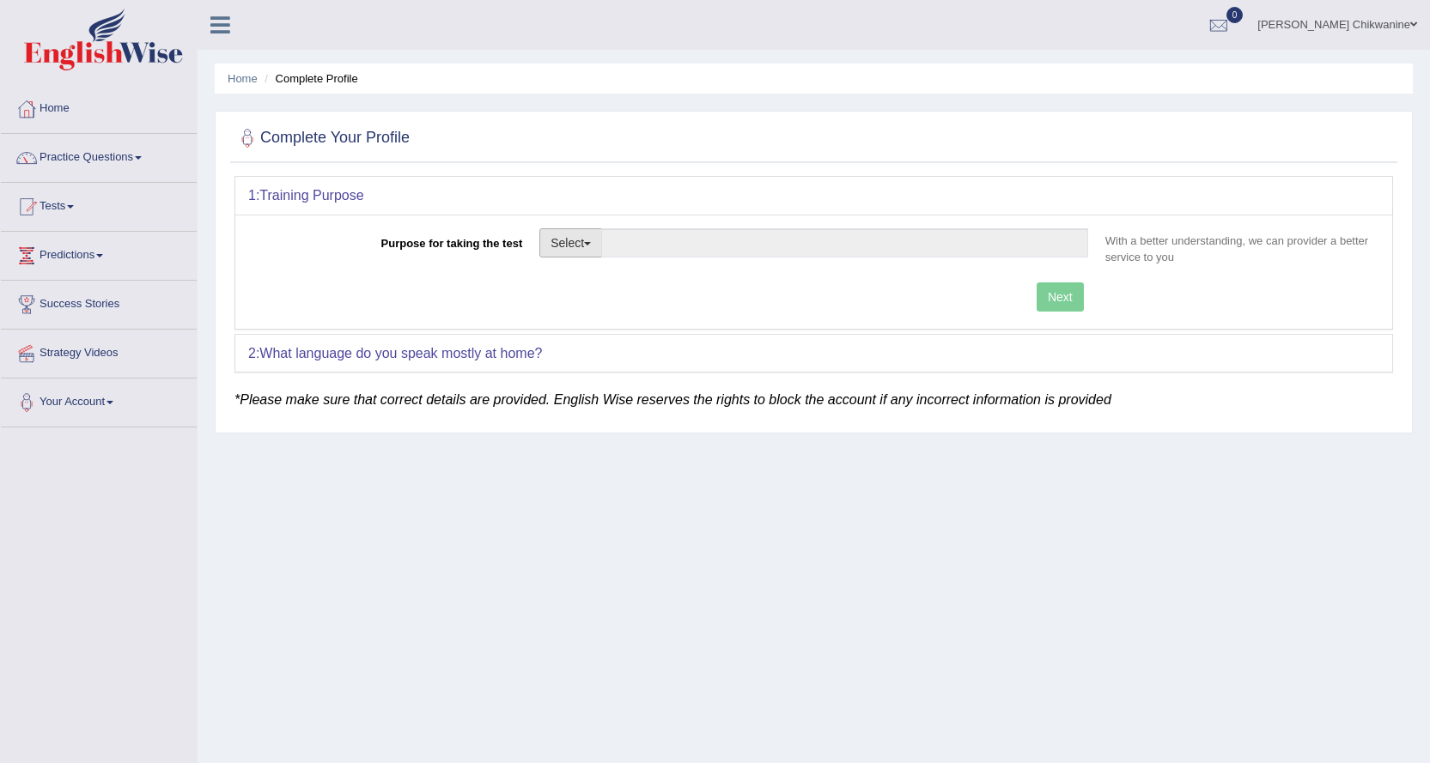
click at [594, 240] on button "Select" at bounding box center [570, 242] width 63 height 29
click at [588, 279] on link "Student Visa" at bounding box center [616, 280] width 153 height 22
type input "Student Visa"
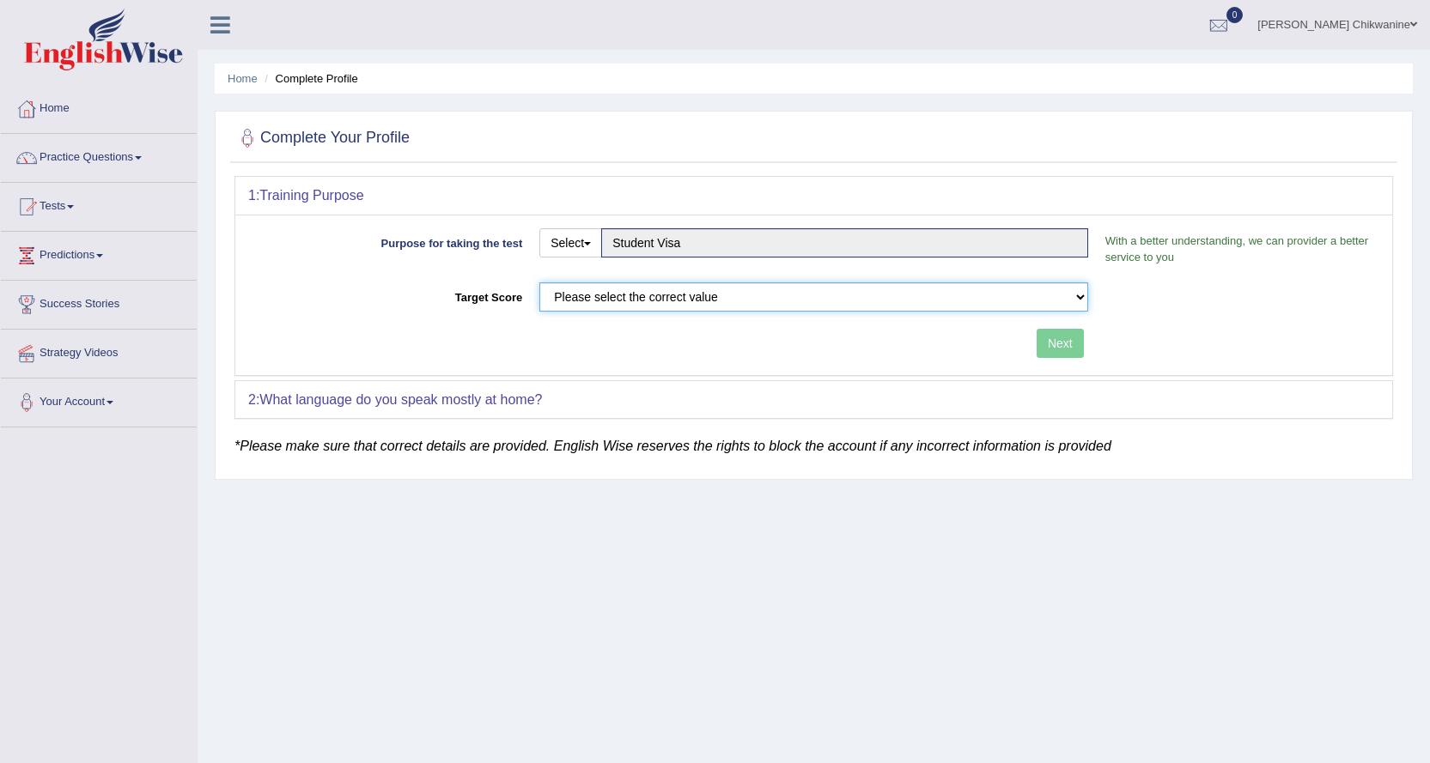
click at [592, 295] on select "Please select the correct value 50 (6 bands) 58 (6.5 bands) 65 (7 bands) 79 (8 …" at bounding box center [813, 297] width 549 height 29
select select "79"
click at [539, 283] on select "Please select the correct value 50 (6 bands) 58 (6.5 bands) 65 (7 bands) 79 (8 …" at bounding box center [813, 297] width 549 height 29
click at [1067, 341] on button "Next" at bounding box center [1059, 343] width 47 height 29
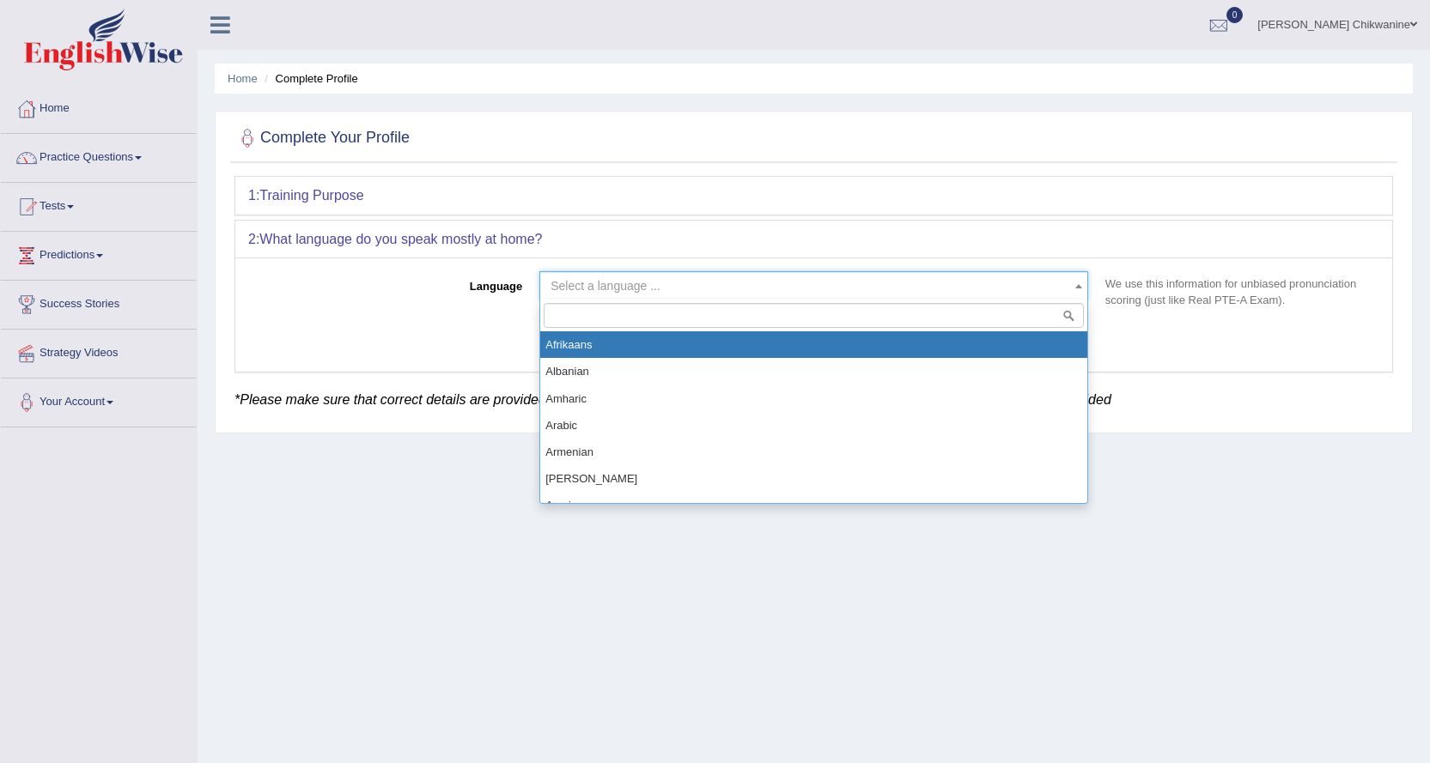
click at [1079, 283] on span at bounding box center [1078, 285] width 17 height 27
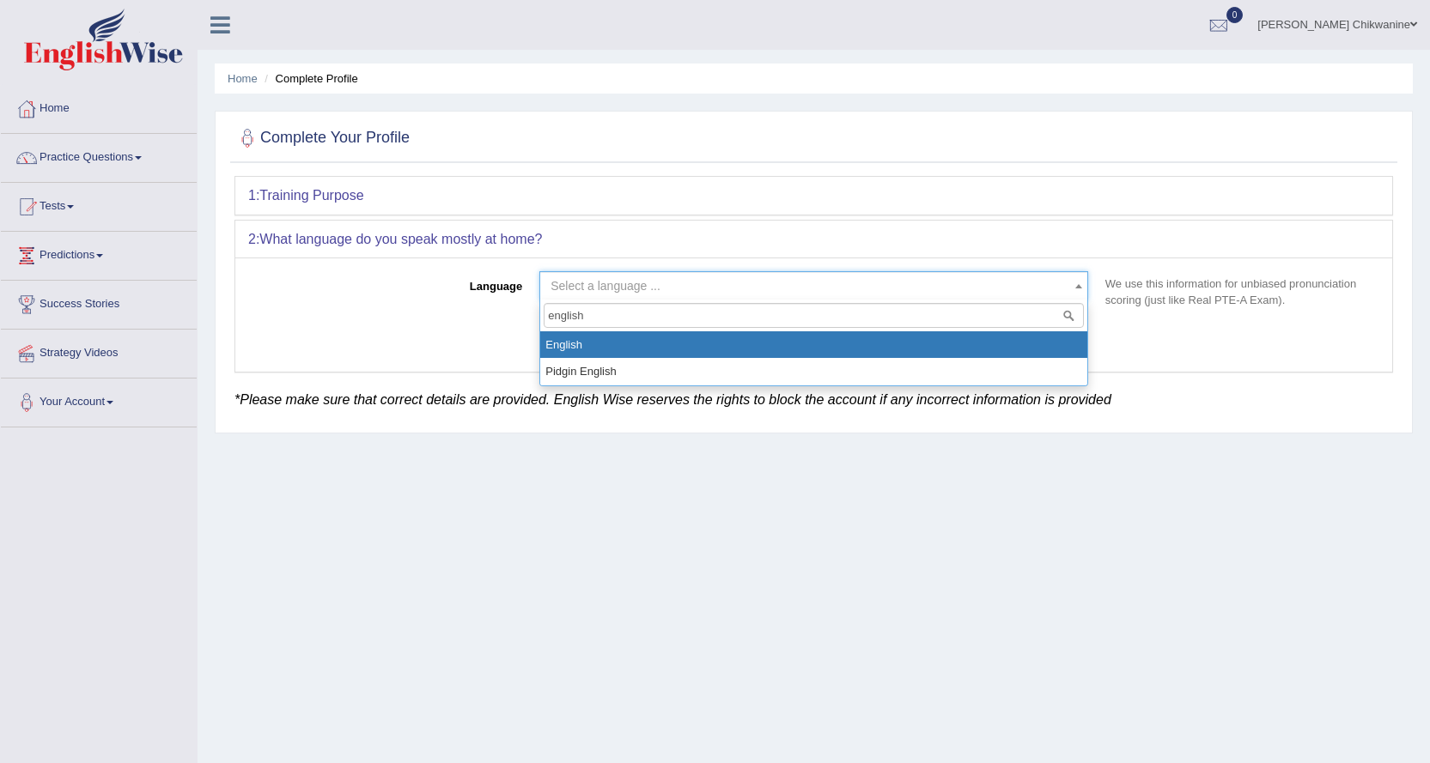
type input "english"
select select "English"
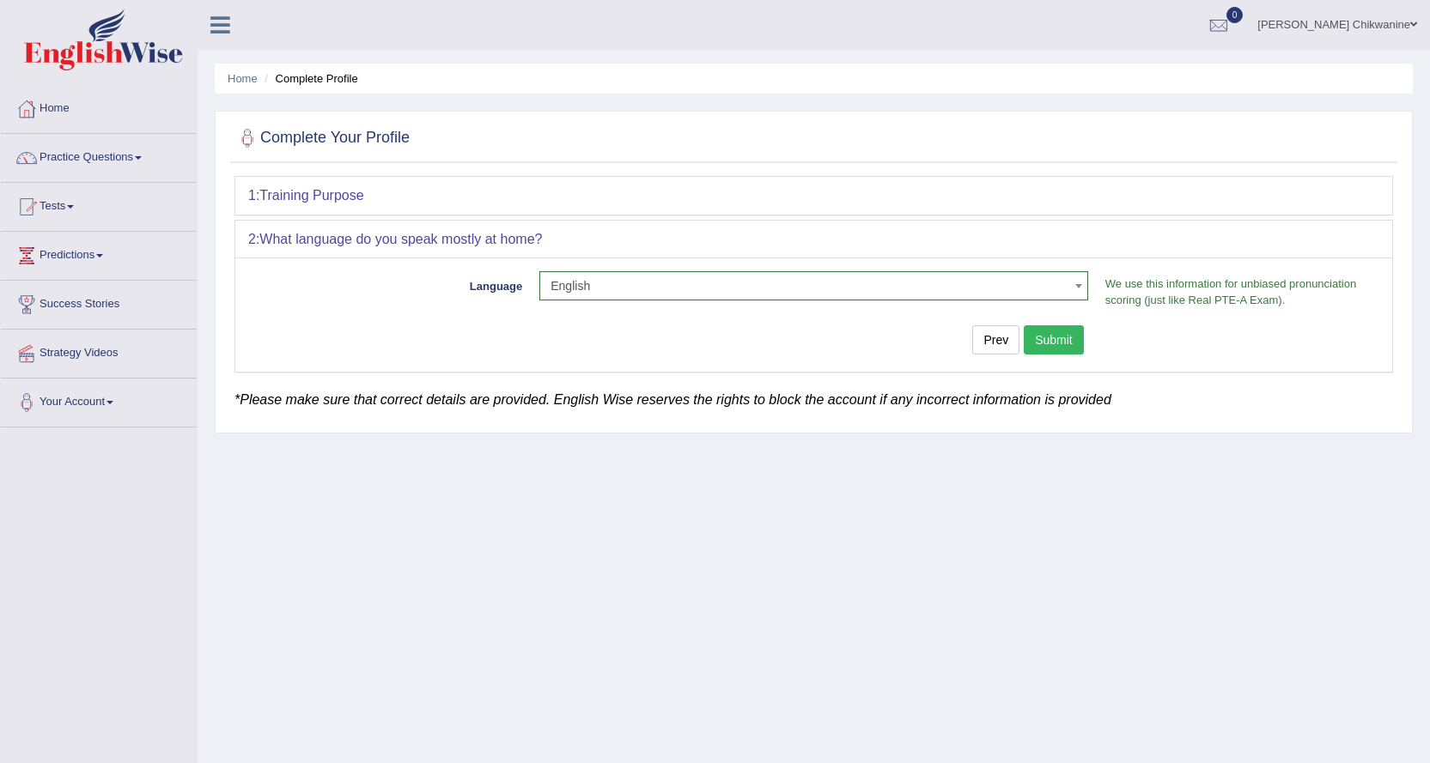
click at [1056, 341] on button "Submit" at bounding box center [1054, 339] width 60 height 29
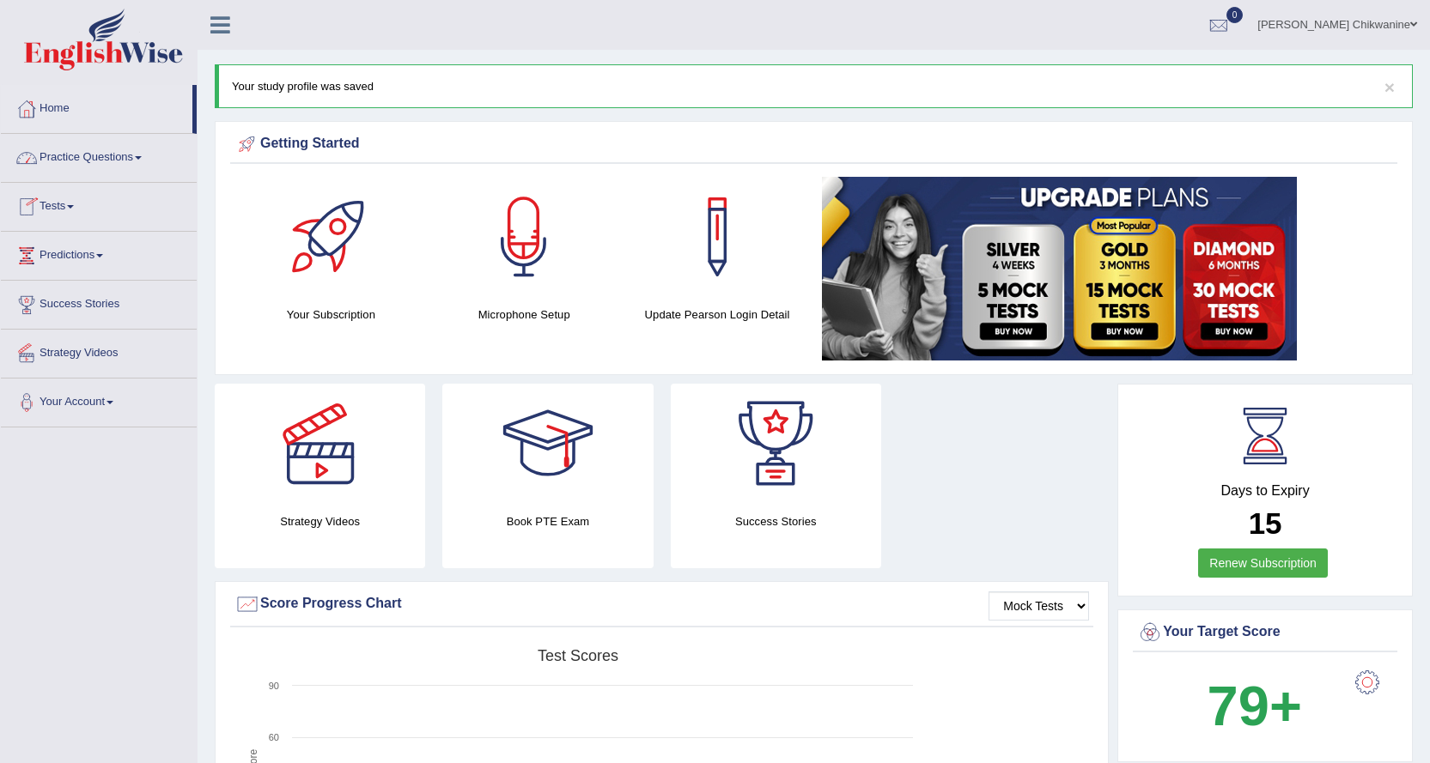
click at [106, 165] on link "Practice Questions" at bounding box center [99, 155] width 196 height 43
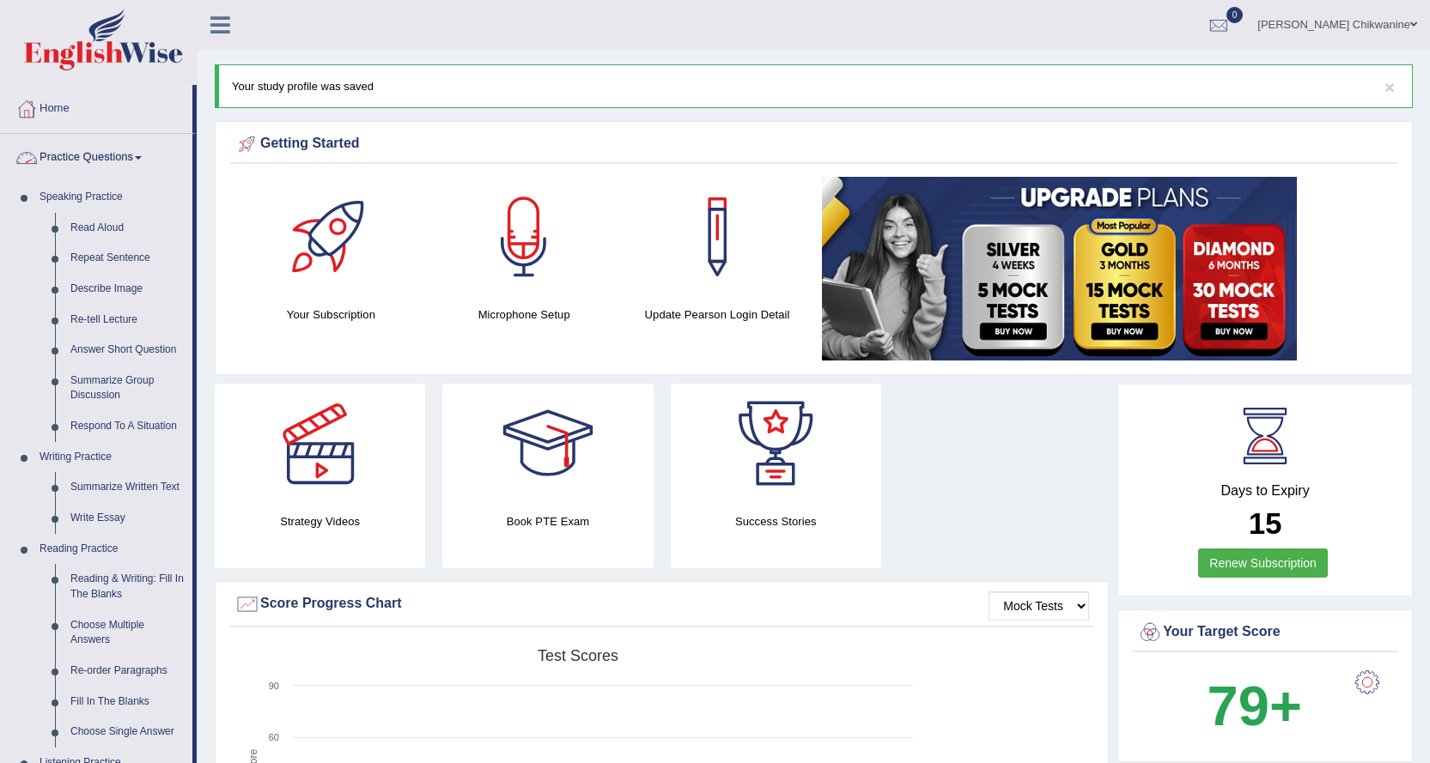
click at [148, 160] on link "Practice Questions" at bounding box center [96, 155] width 191 height 43
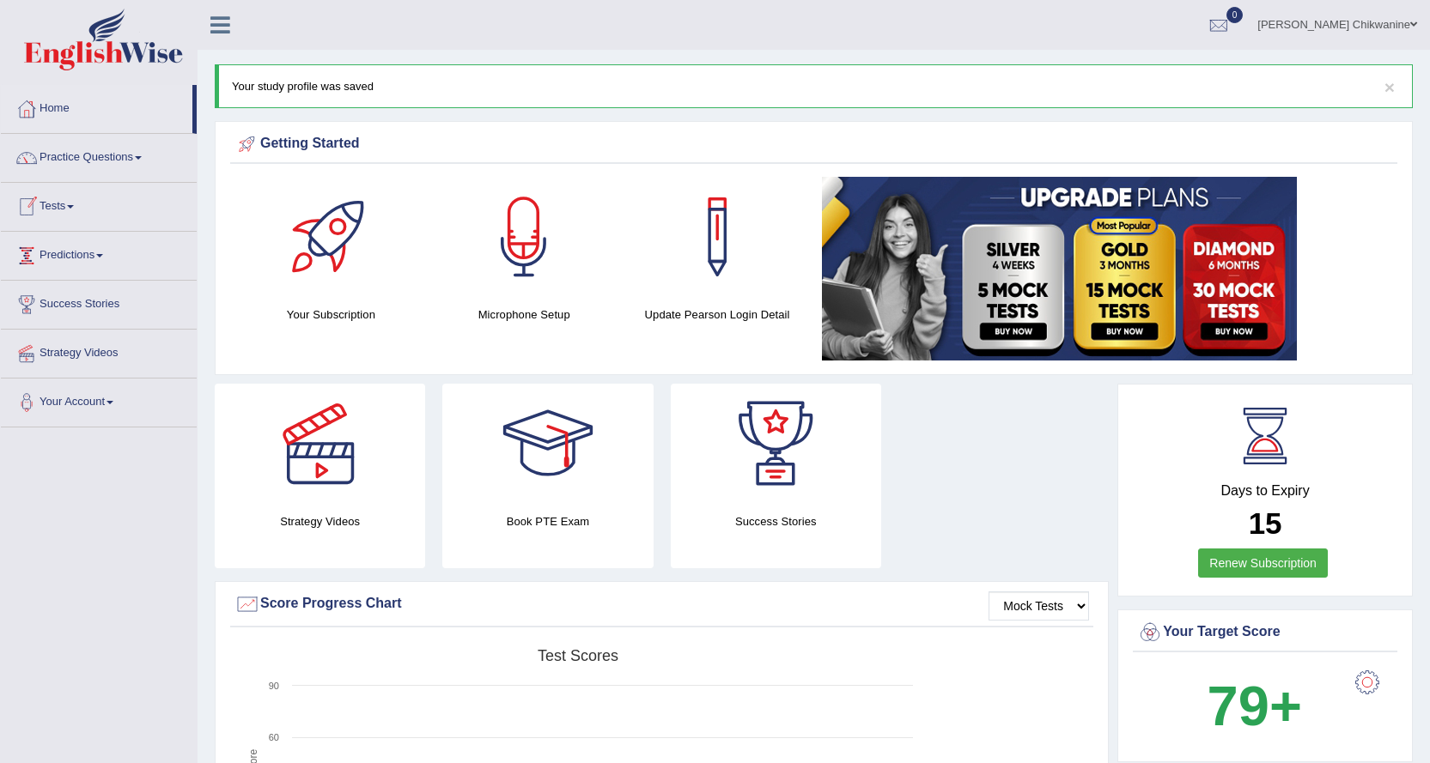
click at [88, 212] on link "Tests" at bounding box center [99, 204] width 196 height 43
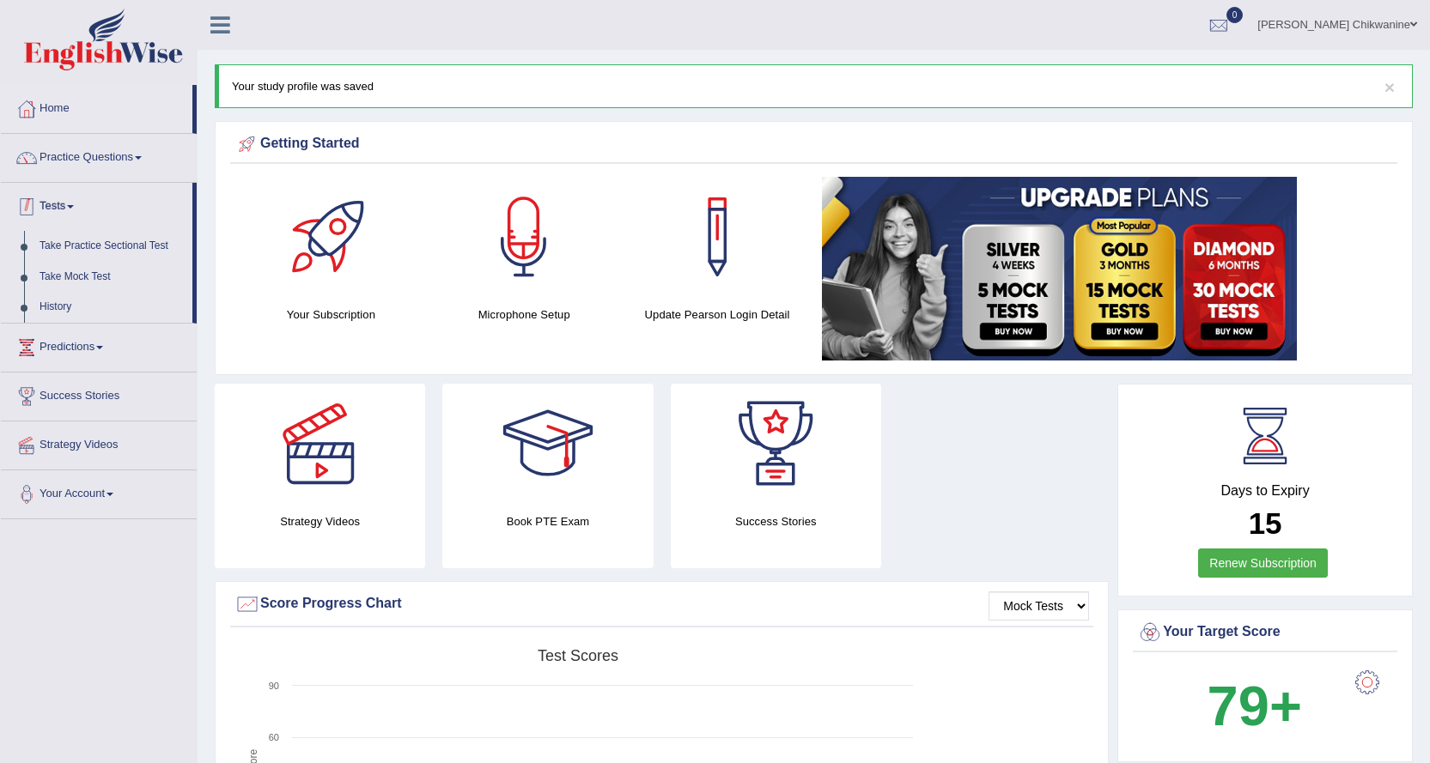
click at [73, 201] on link "Tests" at bounding box center [96, 204] width 191 height 43
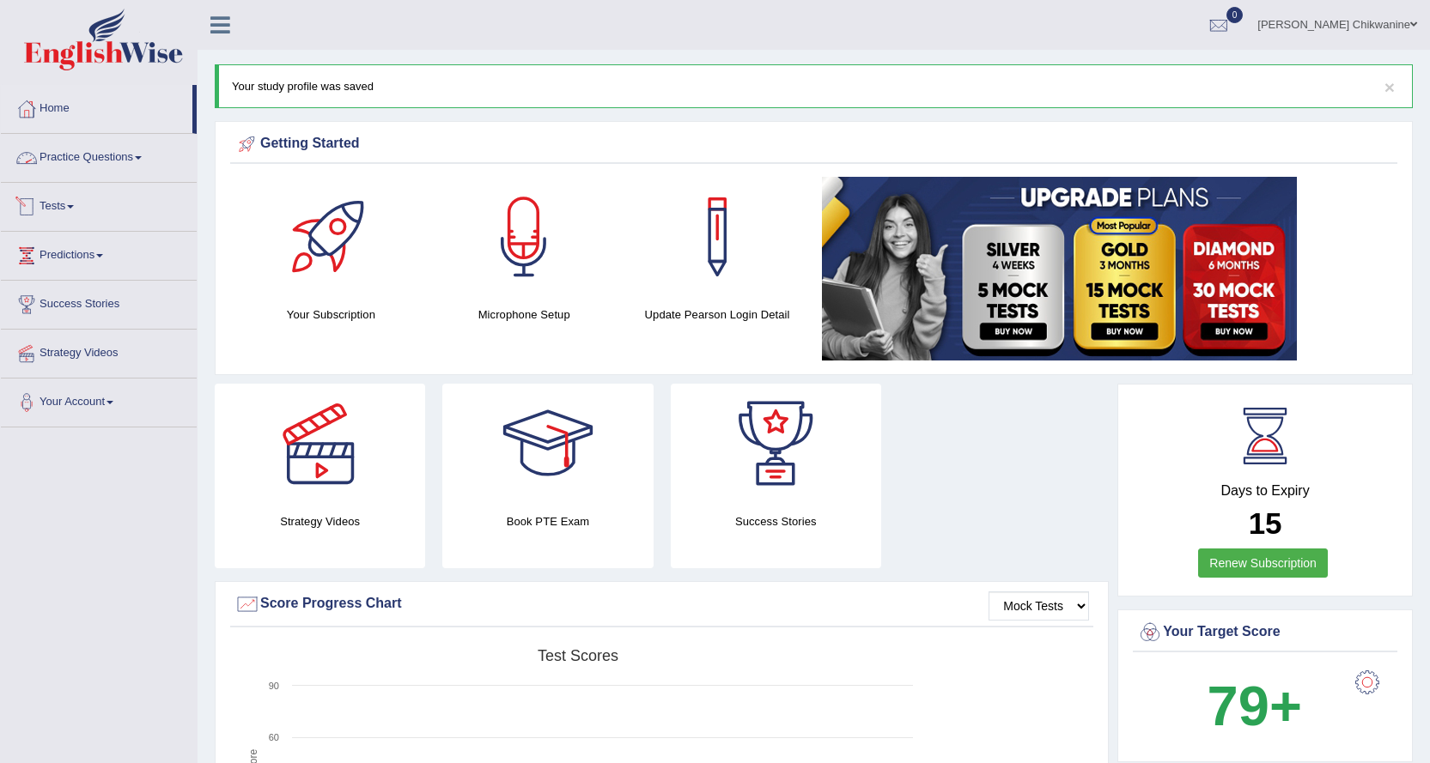
click at [121, 156] on link "Practice Questions" at bounding box center [99, 155] width 196 height 43
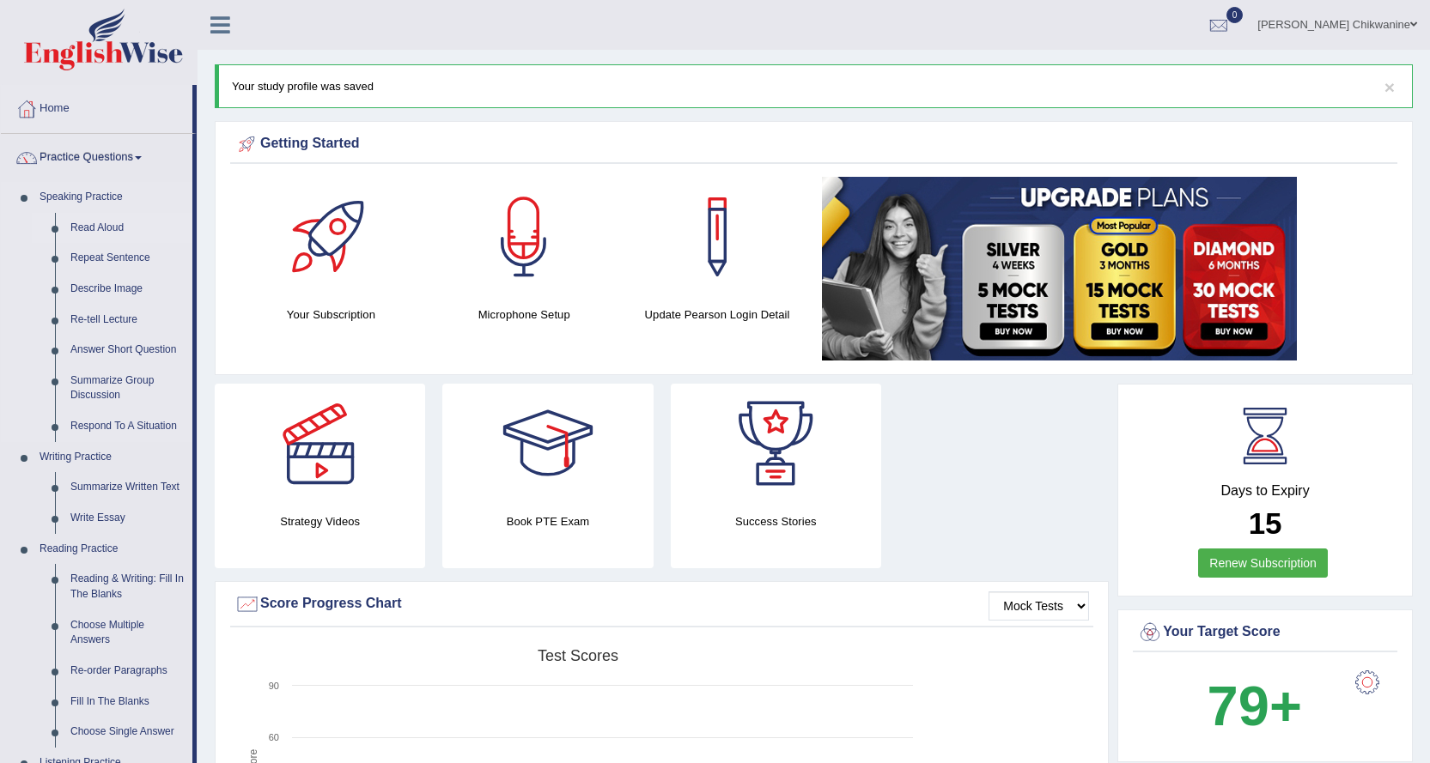
click at [116, 230] on link "Read Aloud" at bounding box center [128, 228] width 130 height 31
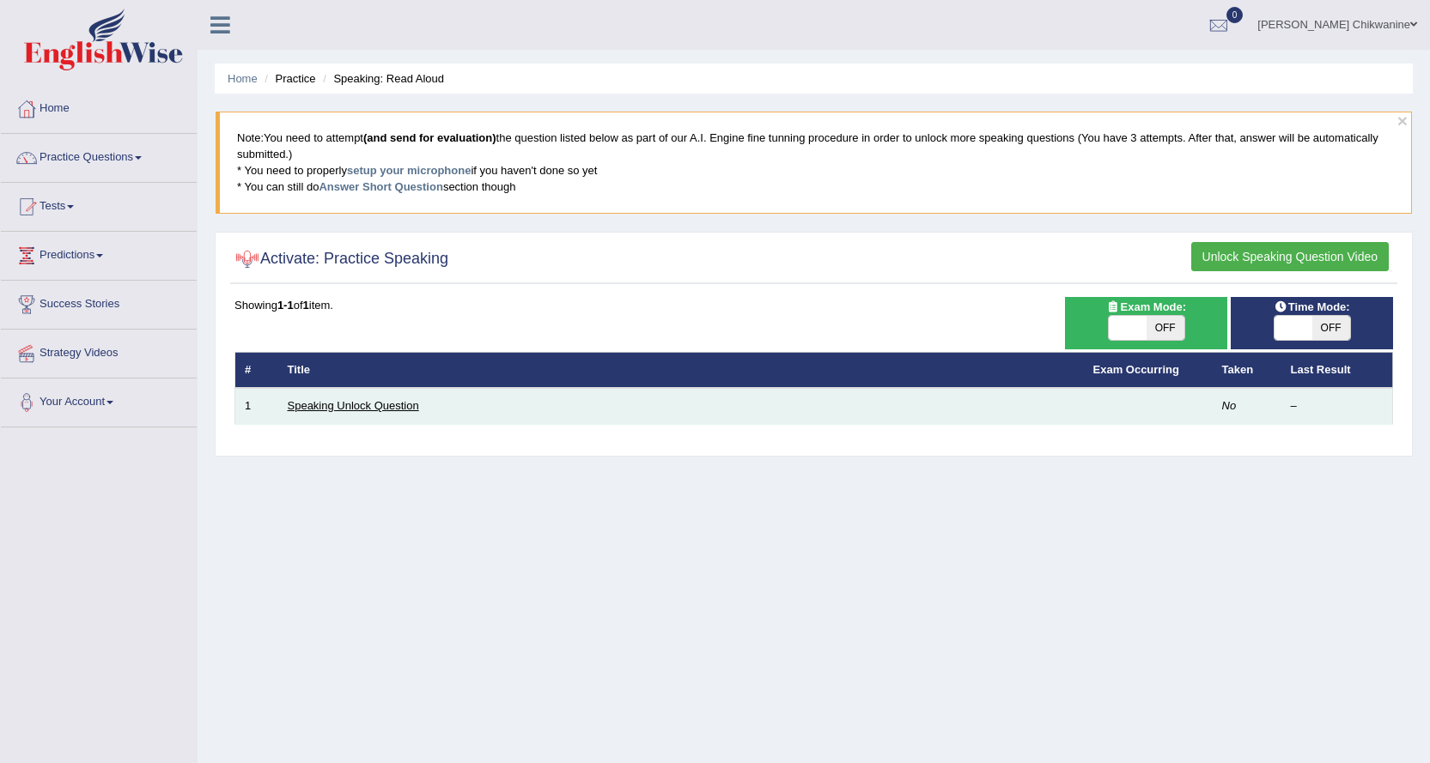
click at [299, 410] on link "Speaking Unlock Question" at bounding box center [353, 405] width 131 height 13
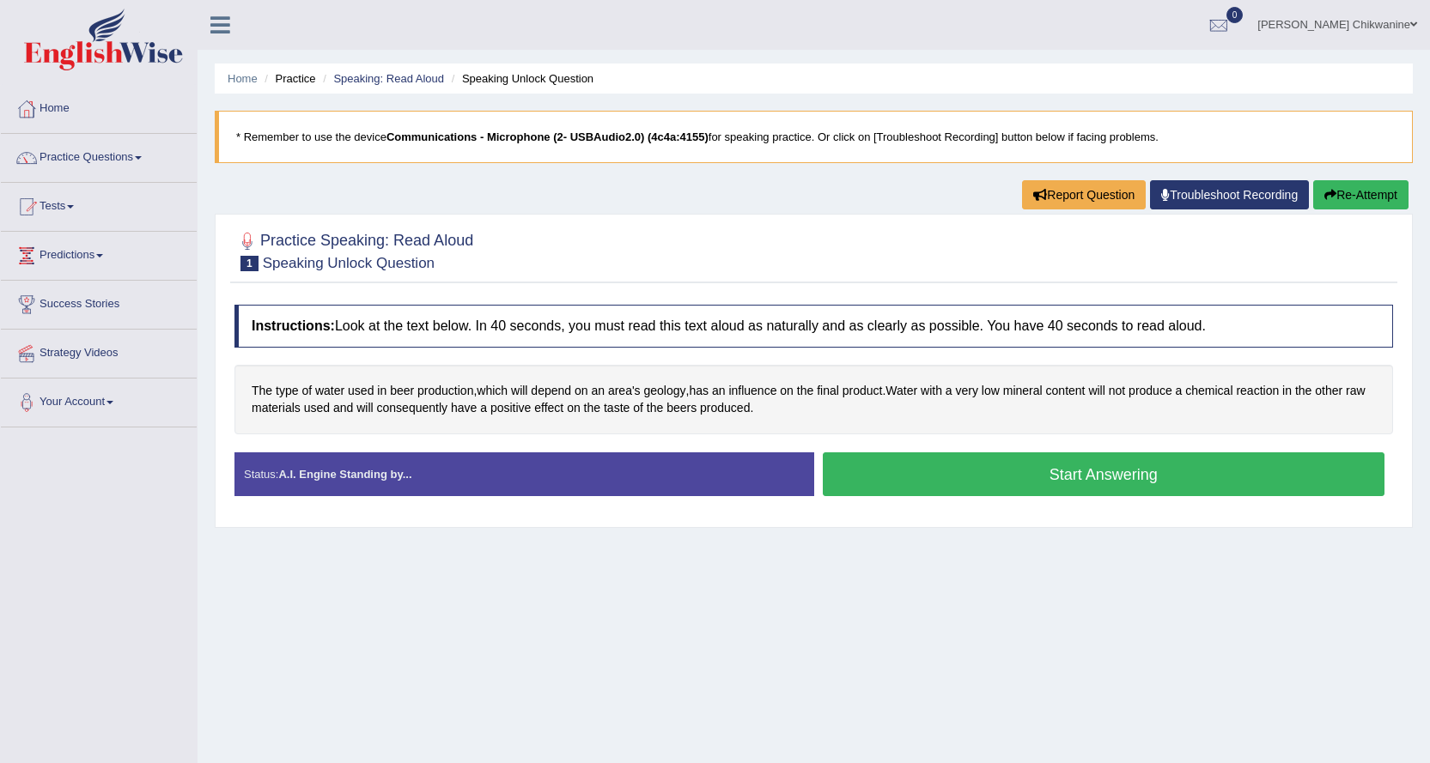
click at [1048, 481] on button "Start Answering" at bounding box center [1104, 475] width 562 height 44
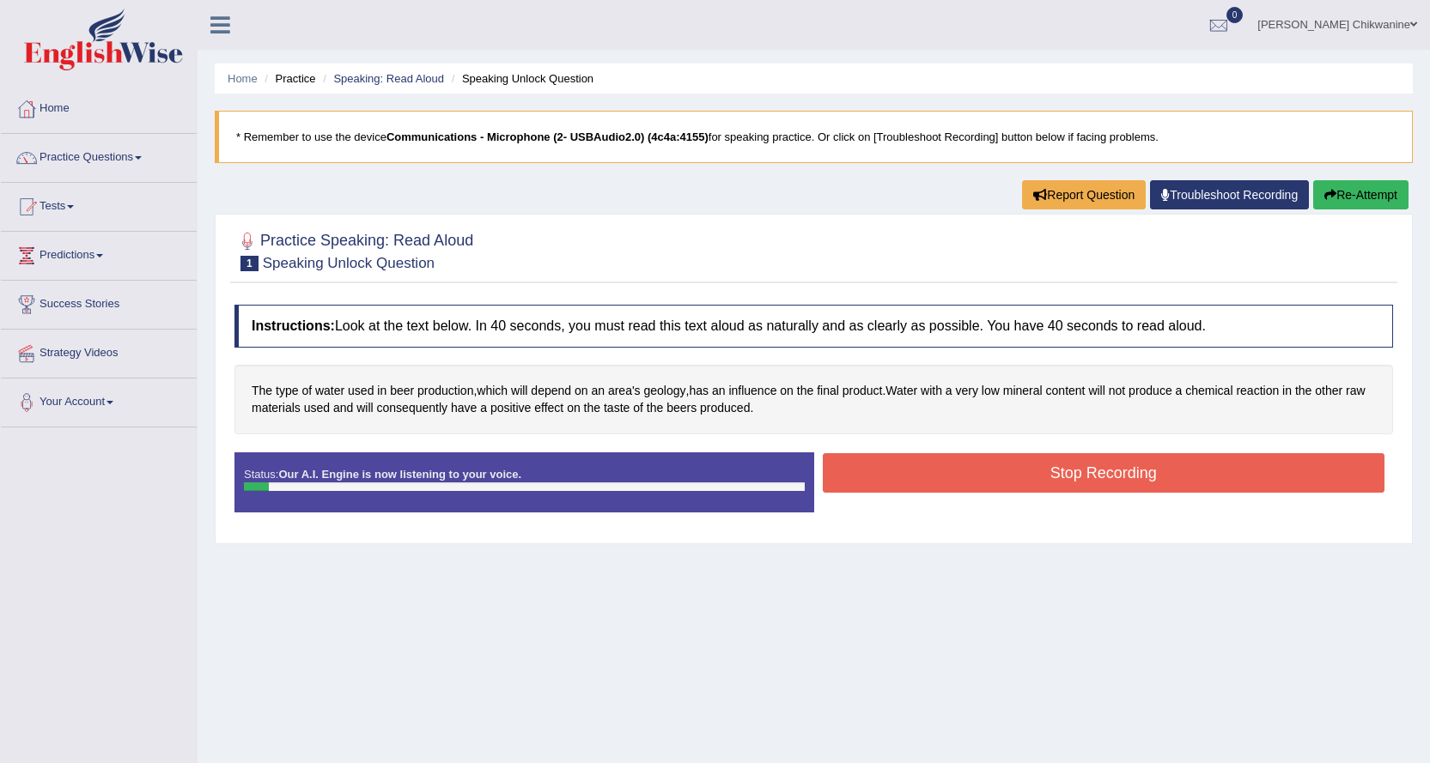
click at [1048, 481] on button "Stop Recording" at bounding box center [1104, 473] width 562 height 40
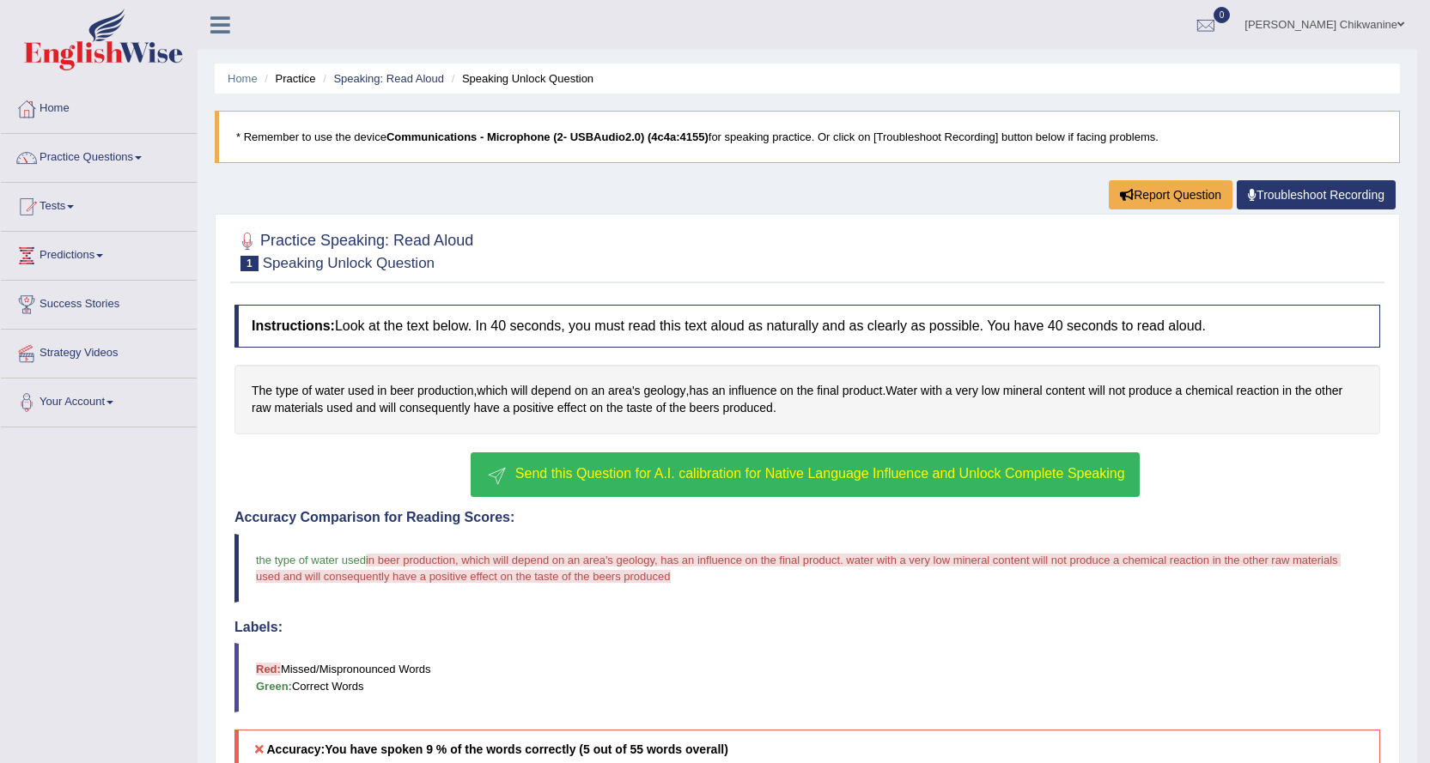
click at [830, 464] on button "Send this Question for A.I. calibration for Native Language Influence and Unloc…" at bounding box center [805, 475] width 668 height 45
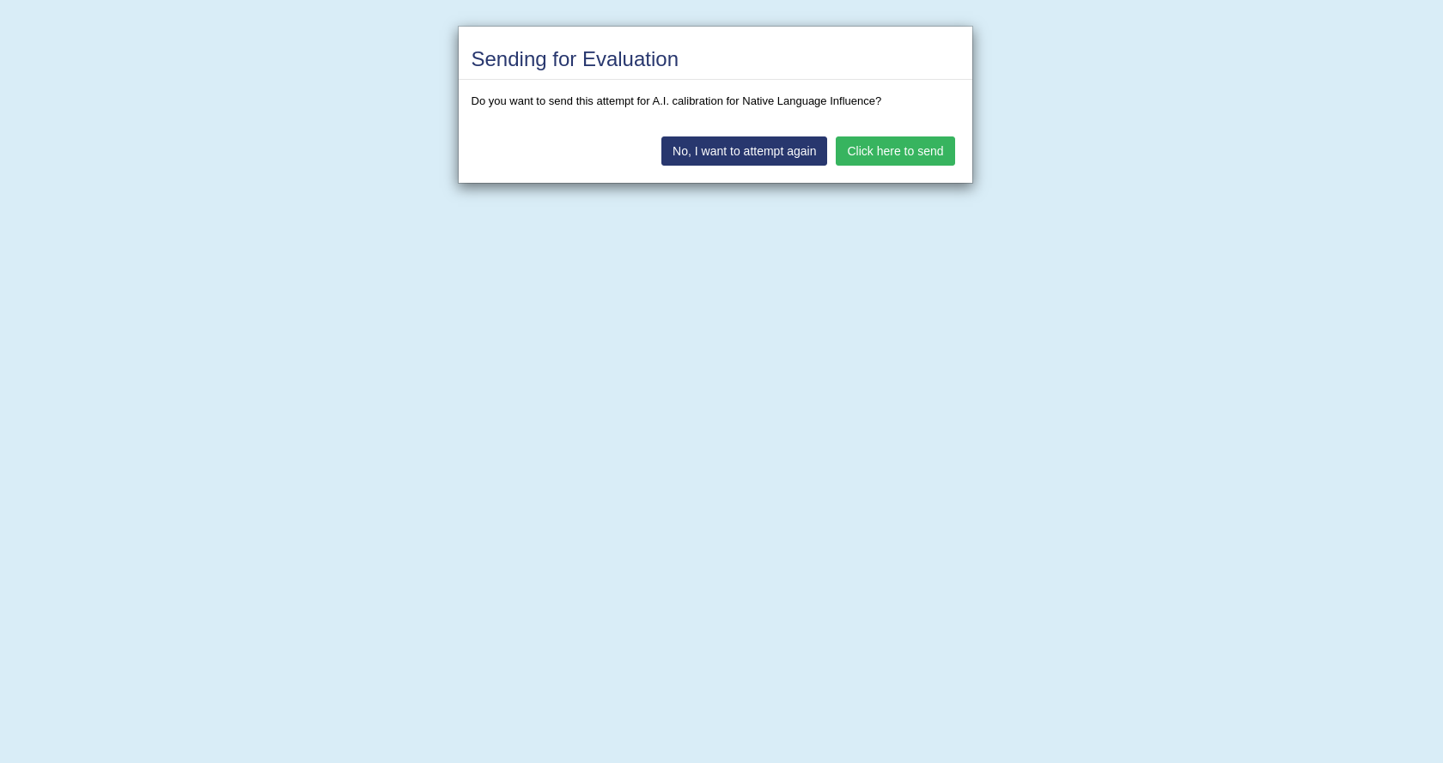
click at [910, 143] on button "Click here to send" at bounding box center [895, 151] width 119 height 29
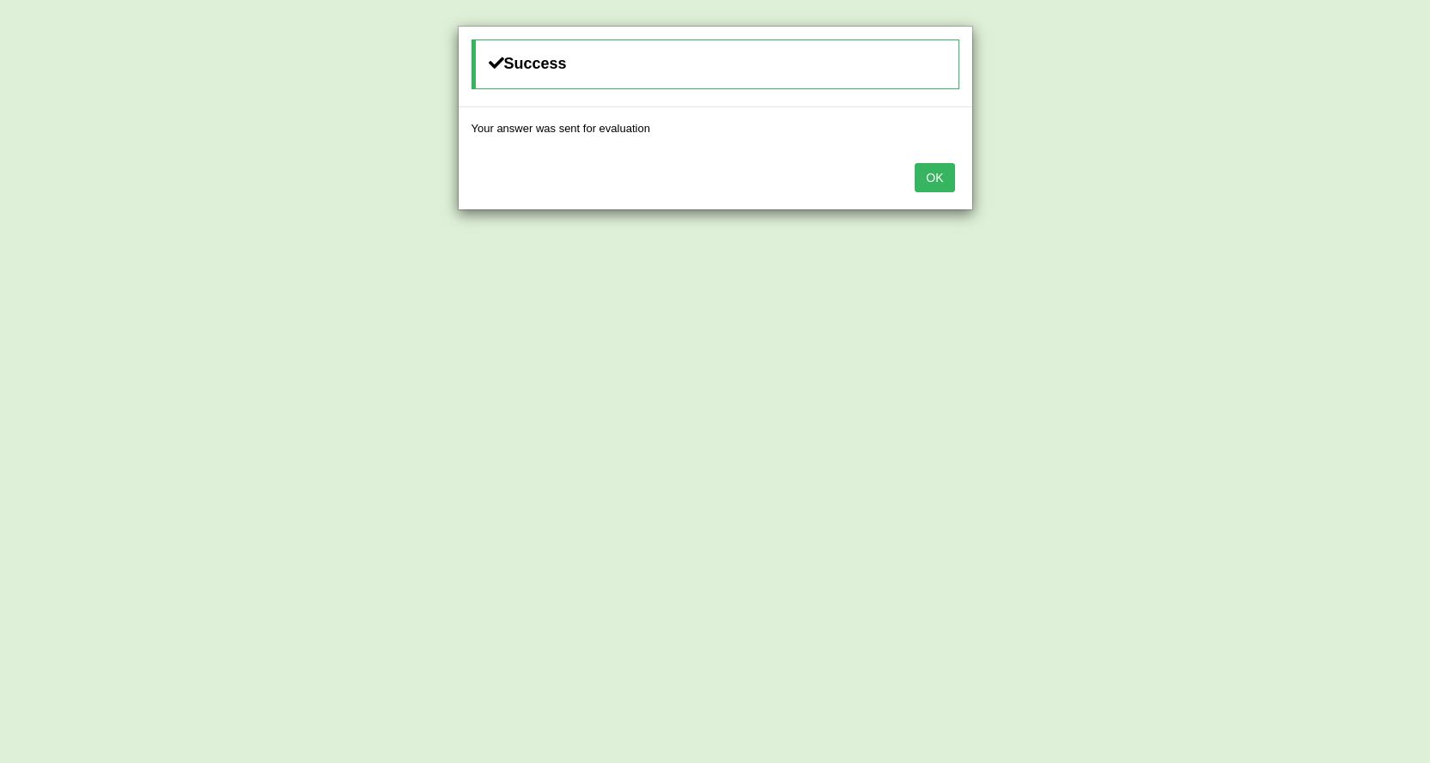
click at [939, 182] on button "OK" at bounding box center [935, 177] width 40 height 29
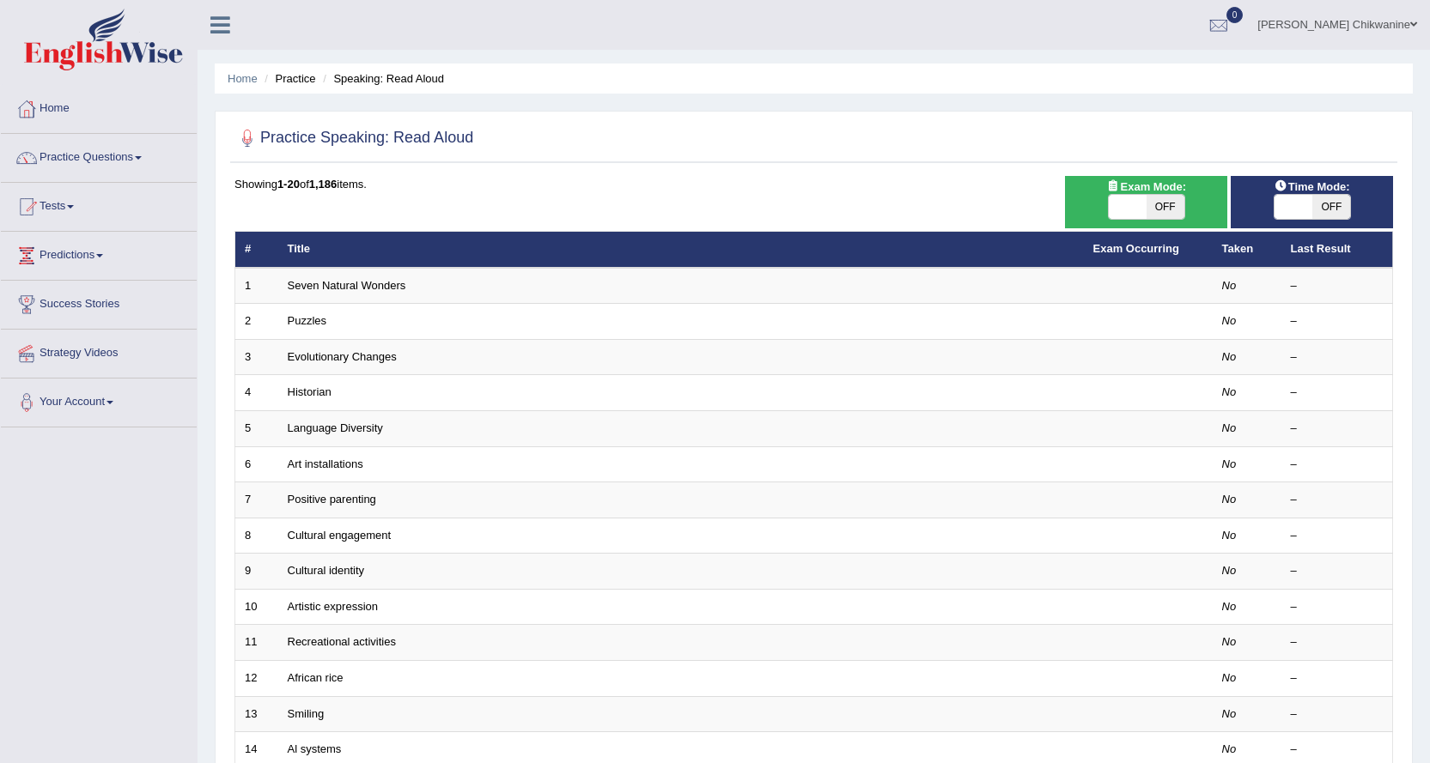
click at [382, 292] on td "Seven Natural Wonders" at bounding box center [680, 286] width 805 height 36
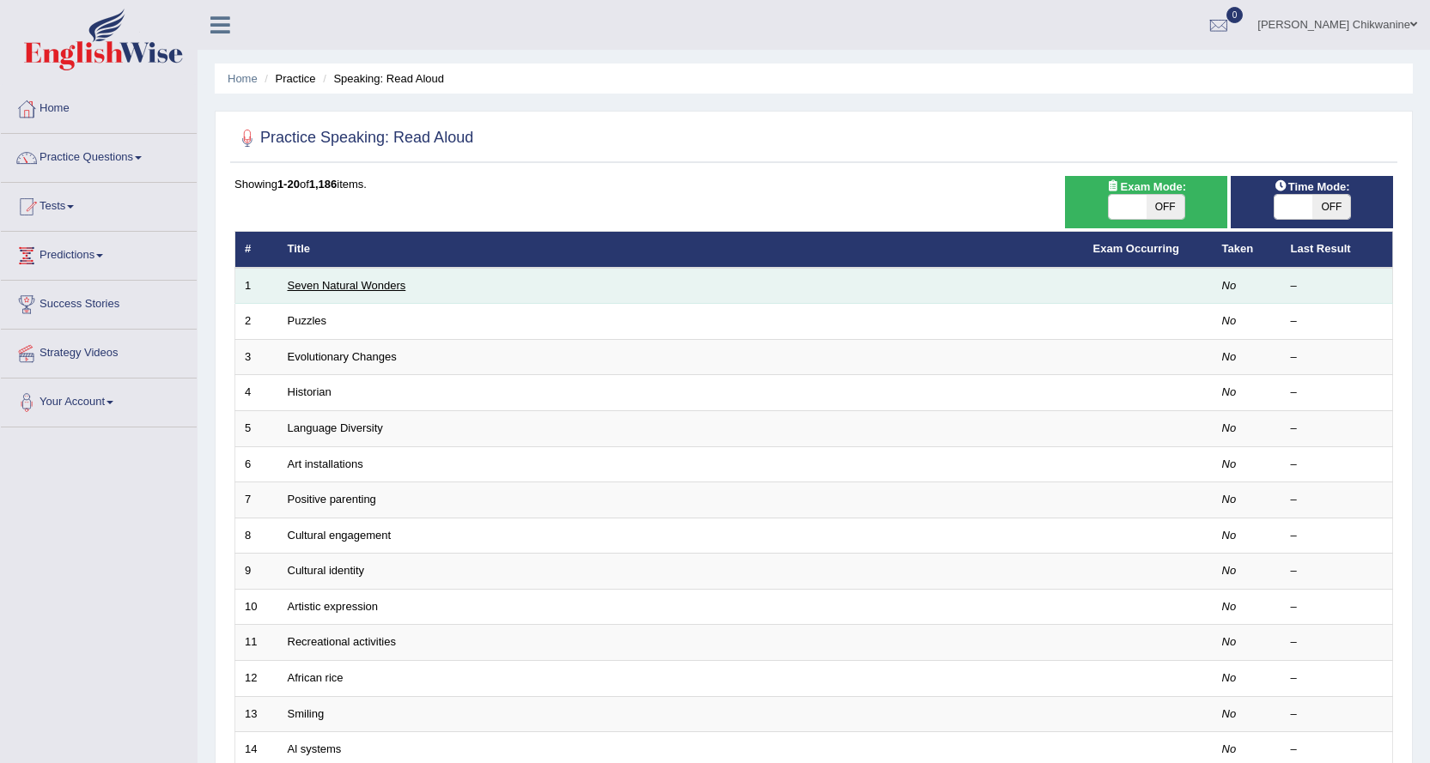
click at [381, 290] on link "Seven Natural Wonders" at bounding box center [347, 285] width 119 height 13
